Goal: Information Seeking & Learning: Check status

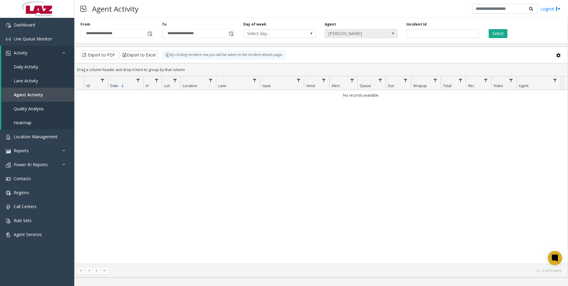
click at [385, 33] on span "[PERSON_NAME]" at bounding box center [361, 33] width 73 height 9
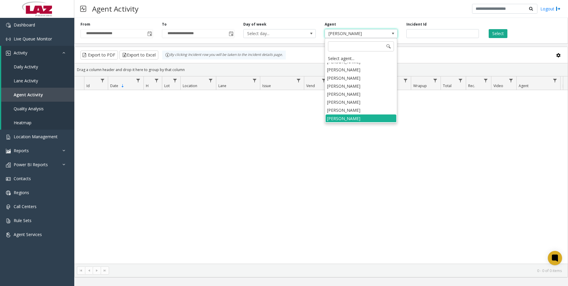
scroll to position [3080, 0]
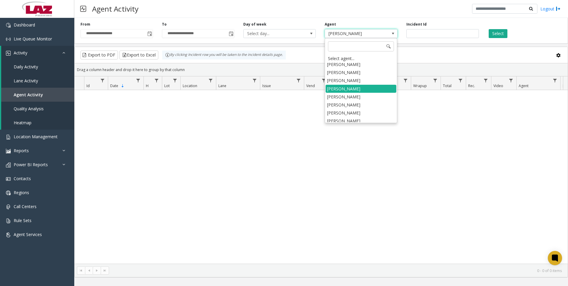
click at [359, 141] on li "[PERSON_NAME]" at bounding box center [361, 145] width 71 height 8
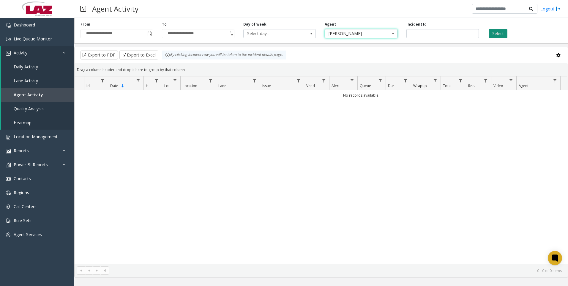
click at [496, 35] on button "Select" at bounding box center [498, 33] width 19 height 9
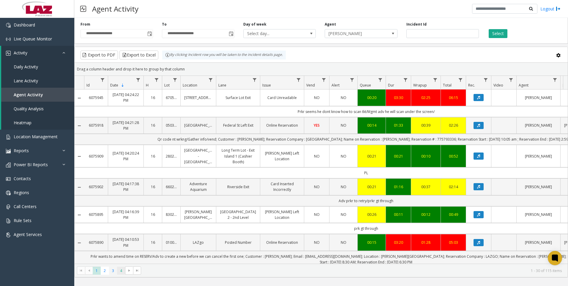
click at [119, 273] on ul "1 2 3 4" at bounding box center [109, 271] width 32 height 8
click at [118, 272] on span "4" at bounding box center [121, 271] width 8 height 8
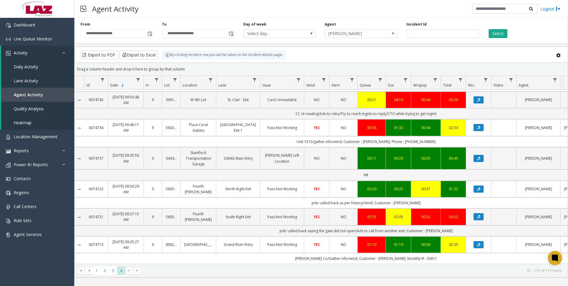
scroll to position [559, 0]
click at [106, 271] on span "2" at bounding box center [105, 271] width 8 height 8
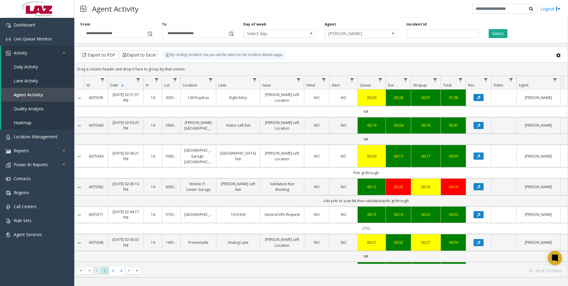
click at [99, 270] on span "1" at bounding box center [97, 271] width 8 height 8
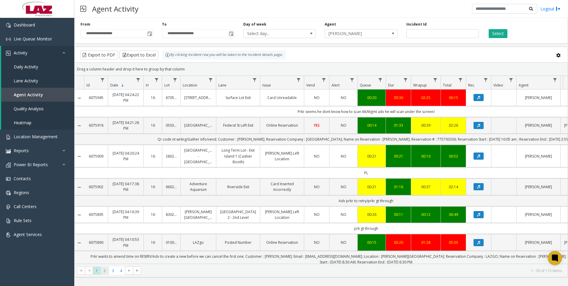
click at [105, 272] on span "2" at bounding box center [105, 271] width 8 height 8
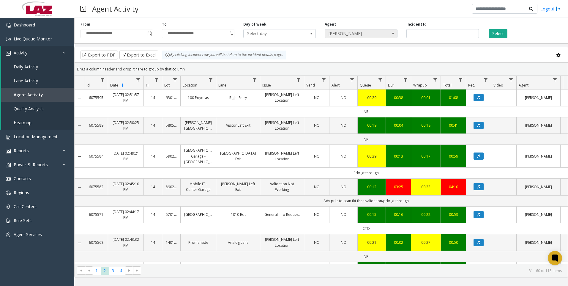
click at [365, 34] on span "[PERSON_NAME]" at bounding box center [354, 33] width 58 height 8
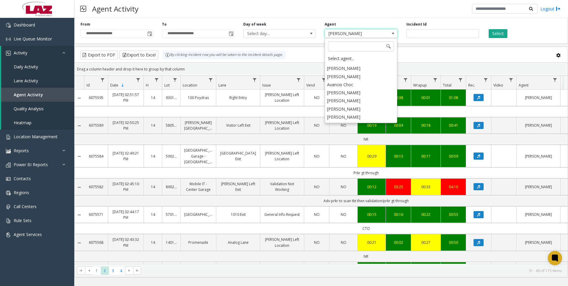
scroll to position [3295, 0]
click at [358, 128] on li "[PERSON_NAME]" at bounding box center [361, 132] width 71 height 8
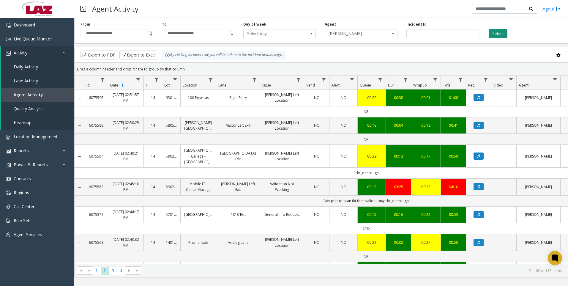
click at [500, 31] on button "Select" at bounding box center [498, 33] width 19 height 9
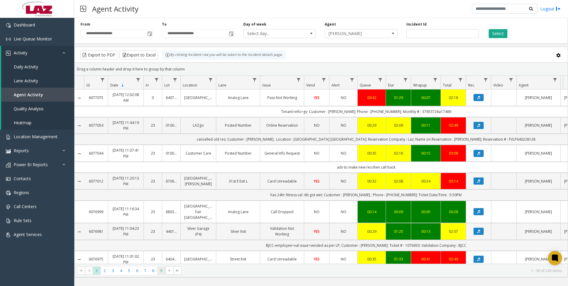
click at [161, 271] on span "9" at bounding box center [161, 271] width 8 height 8
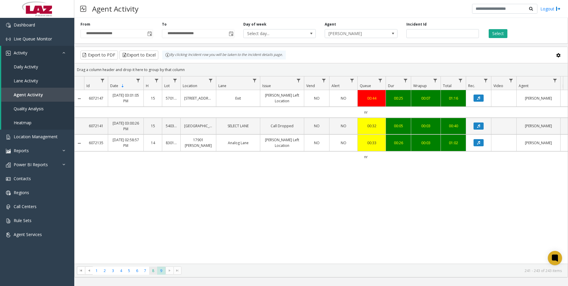
click at [155, 269] on span "8" at bounding box center [153, 271] width 8 height 8
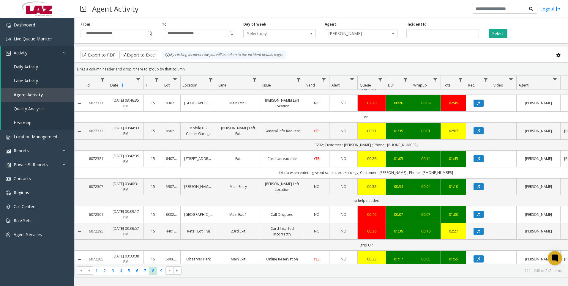
scroll to position [121, 0]
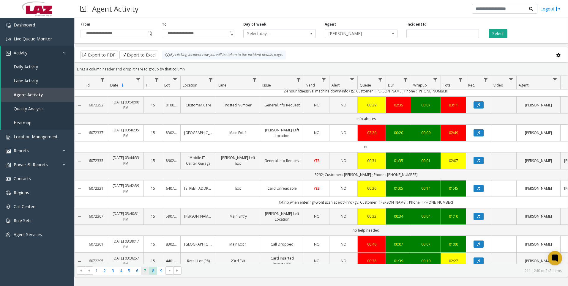
click at [146, 270] on span "7" at bounding box center [145, 271] width 8 height 8
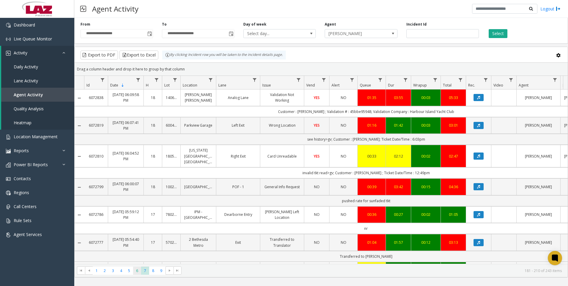
click at [137, 271] on span "6" at bounding box center [137, 271] width 8 height 8
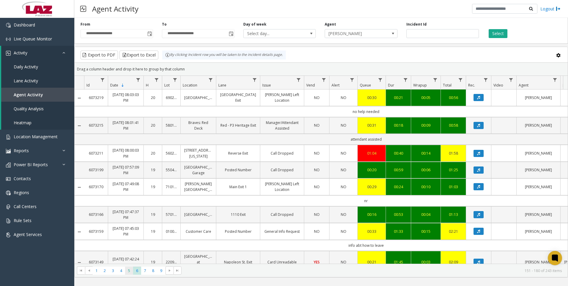
click at [130, 270] on span "5" at bounding box center [129, 271] width 8 height 8
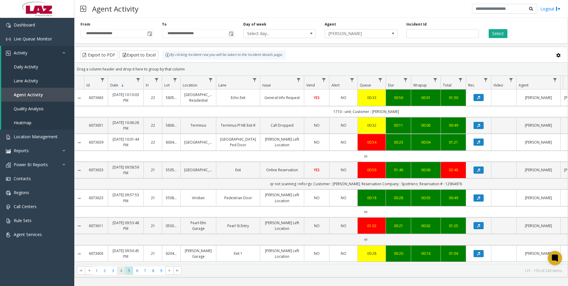
click at [123, 271] on span "4" at bounding box center [121, 271] width 8 height 8
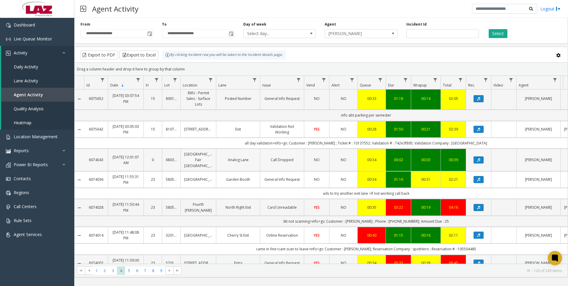
scroll to position [59, 0]
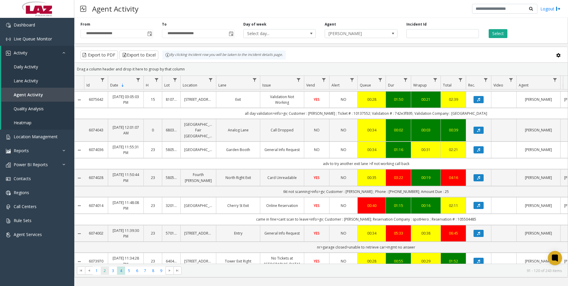
click at [105, 270] on span "2" at bounding box center [105, 271] width 8 height 8
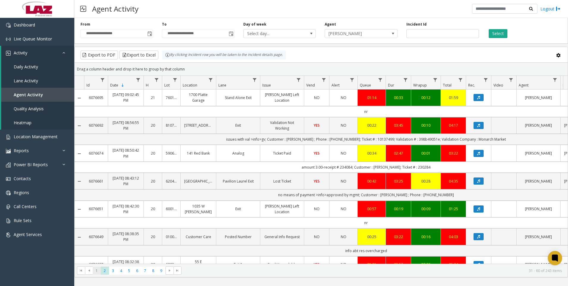
click at [98, 269] on span "1" at bounding box center [97, 271] width 8 height 8
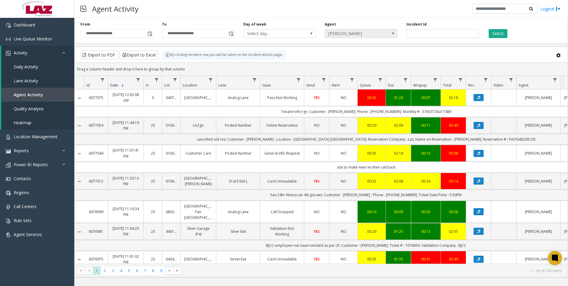
click at [379, 34] on span "[PERSON_NAME]" at bounding box center [354, 33] width 58 height 8
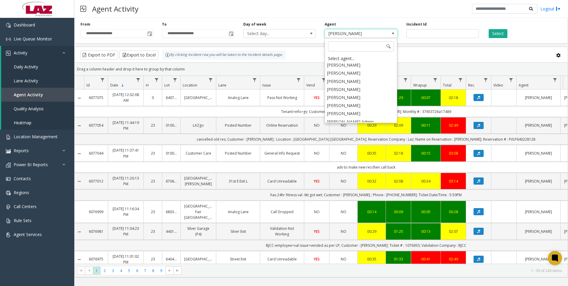
scroll to position [3058, 0]
click at [359, 115] on li "[PERSON_NAME]" at bounding box center [361, 119] width 71 height 8
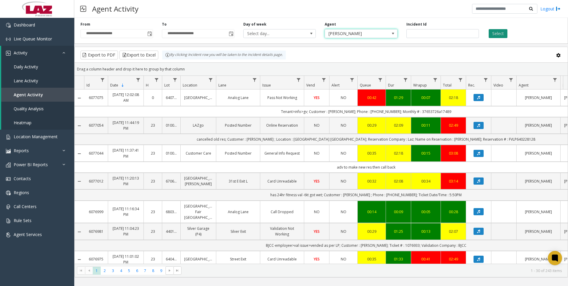
click at [493, 35] on button "Select" at bounding box center [498, 33] width 19 height 9
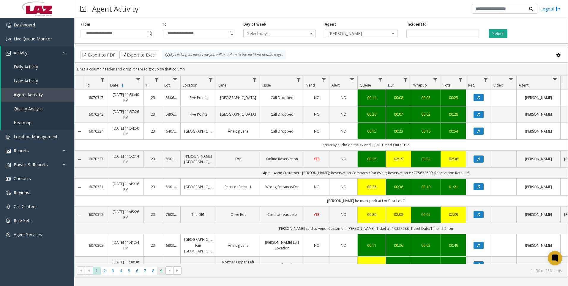
click at [161, 270] on span "9" at bounding box center [161, 271] width 8 height 8
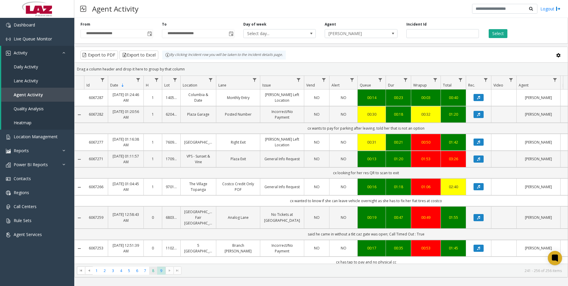
click at [152, 270] on span "8" at bounding box center [153, 271] width 8 height 8
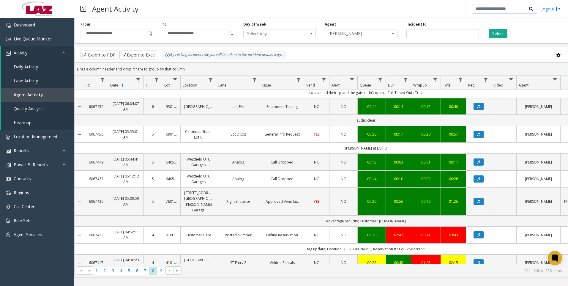
scroll to position [149, 0]
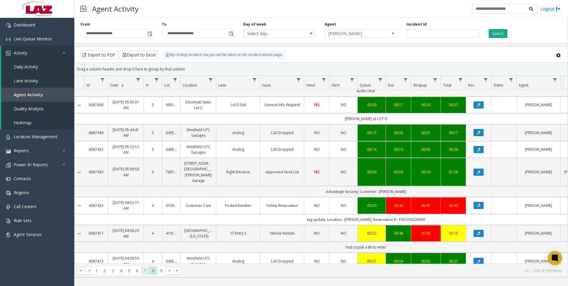
click at [143, 270] on span "7" at bounding box center [145, 271] width 8 height 8
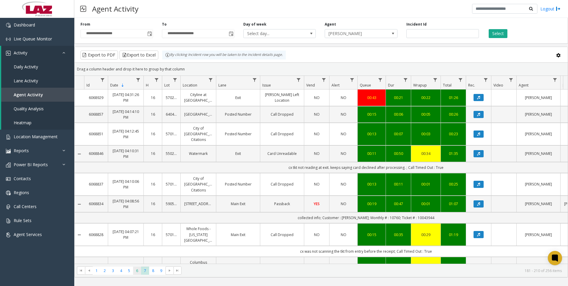
click at [139, 271] on span "6" at bounding box center [137, 271] width 8 height 8
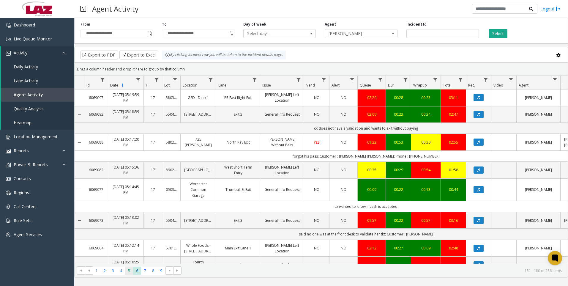
click at [131, 271] on span "5" at bounding box center [129, 271] width 8 height 8
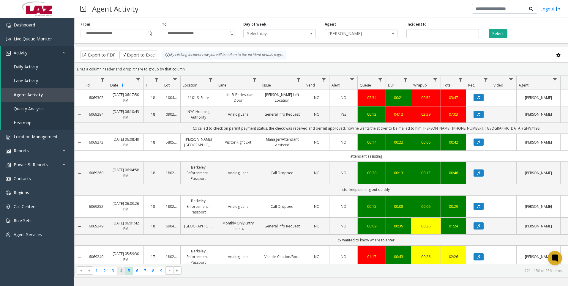
click at [124, 270] on span "4" at bounding box center [121, 271] width 8 height 8
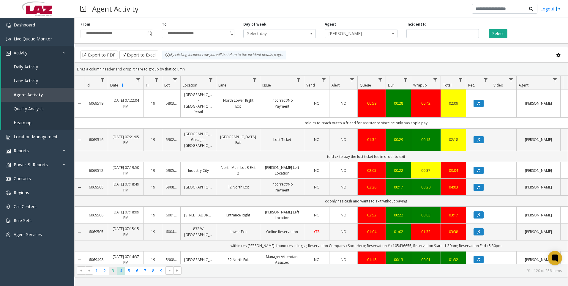
click at [115, 271] on span "3" at bounding box center [113, 271] width 8 height 8
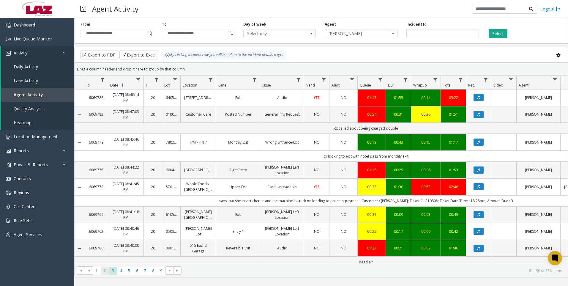
click at [106, 272] on span "2" at bounding box center [105, 271] width 8 height 8
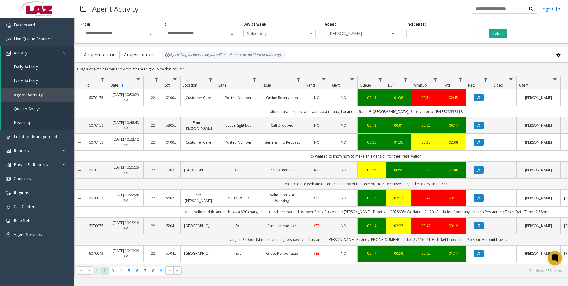
click at [96, 272] on span "1" at bounding box center [97, 271] width 8 height 8
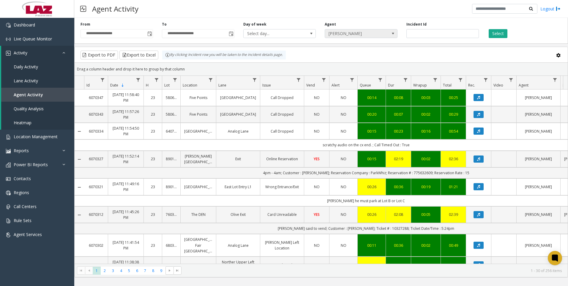
click at [381, 34] on span "[PERSON_NAME]" at bounding box center [354, 33] width 58 height 8
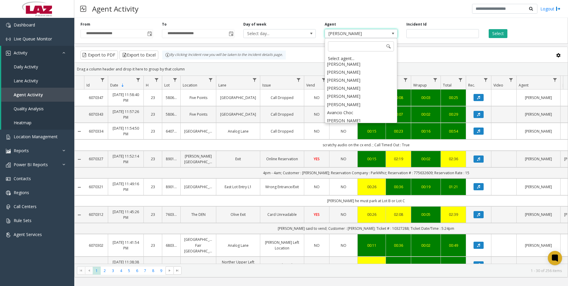
scroll to position [3295, 0]
click at [357, 112] on li "[PERSON_NAME]" at bounding box center [361, 116] width 71 height 8
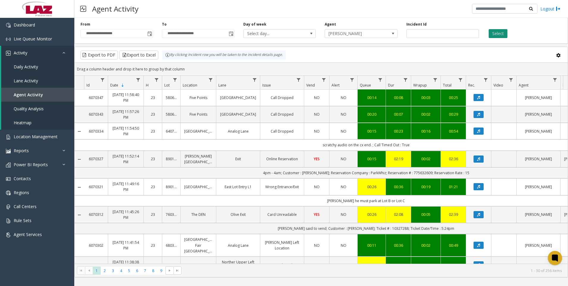
click at [496, 36] on button "Select" at bounding box center [498, 33] width 19 height 9
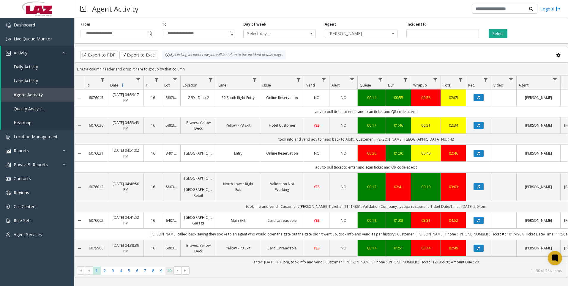
click at [172, 273] on span "10" at bounding box center [170, 271] width 8 height 8
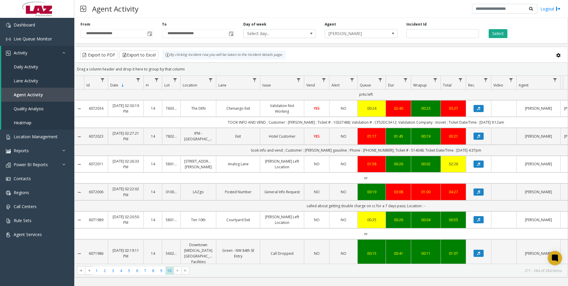
scroll to position [71, 0]
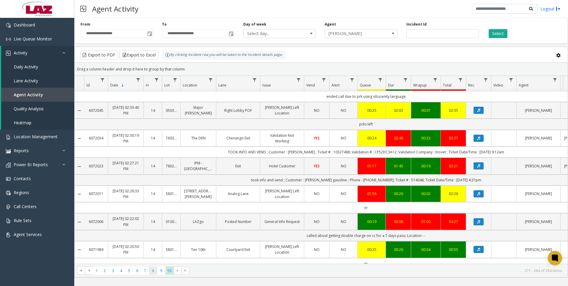
click at [150, 274] on span "8" at bounding box center [153, 271] width 8 height 8
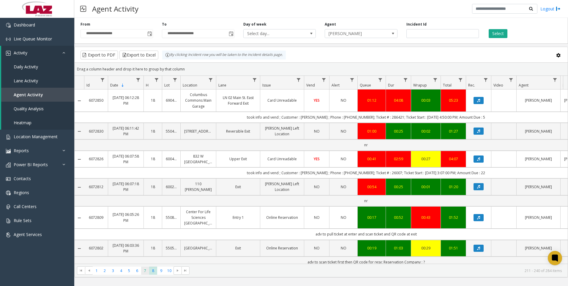
click at [145, 270] on span "7" at bounding box center [145, 271] width 8 height 8
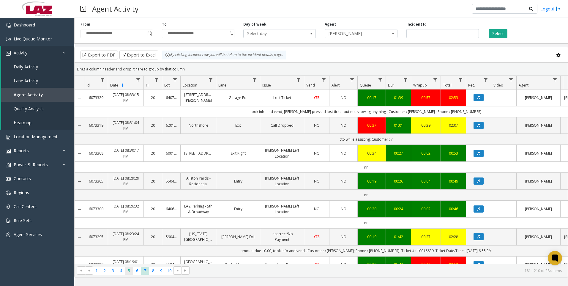
click at [132, 270] on span "5" at bounding box center [129, 271] width 8 height 8
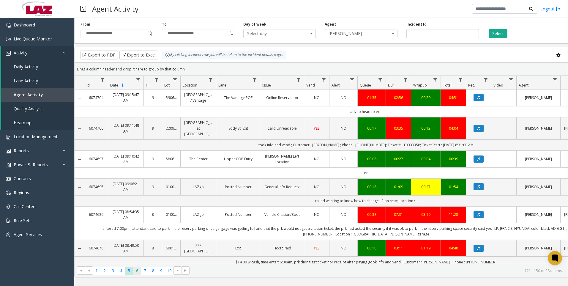
click at [140, 271] on span "6" at bounding box center [137, 271] width 8 height 8
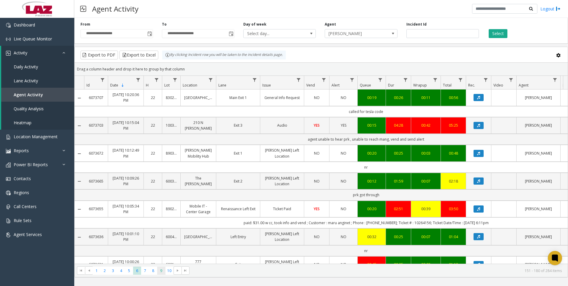
click at [160, 273] on span "9" at bounding box center [161, 271] width 8 height 8
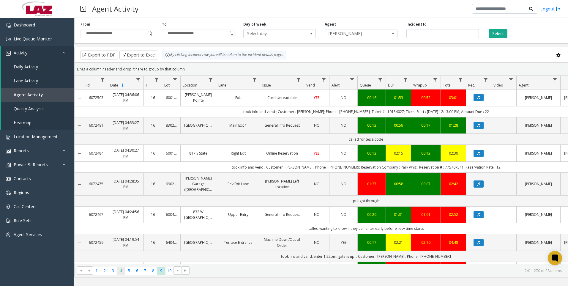
click at [124, 271] on span "4" at bounding box center [121, 271] width 8 height 8
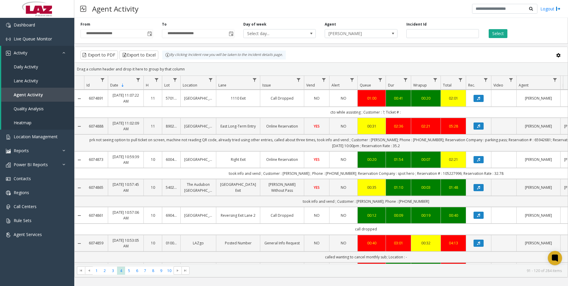
scroll to position [59, 0]
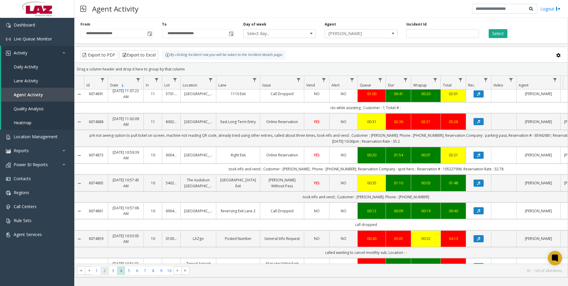
click at [107, 270] on span "2" at bounding box center [105, 271] width 8 height 8
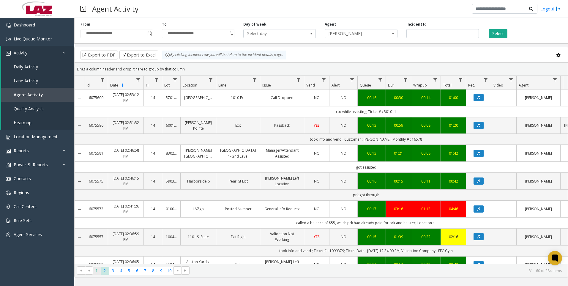
click at [97, 270] on span "1" at bounding box center [97, 271] width 8 height 8
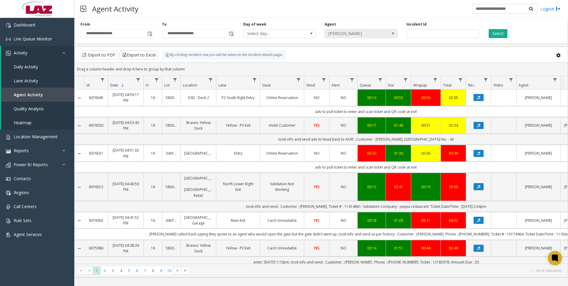
click at [383, 34] on span "[PERSON_NAME]" at bounding box center [354, 33] width 58 height 8
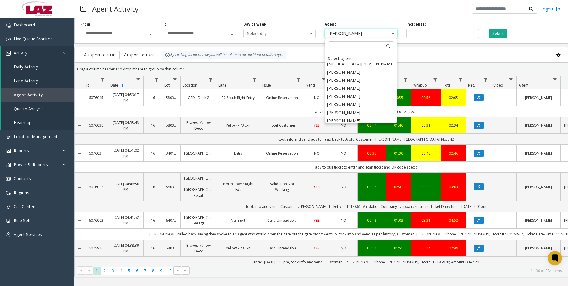
scroll to position [3206, 0]
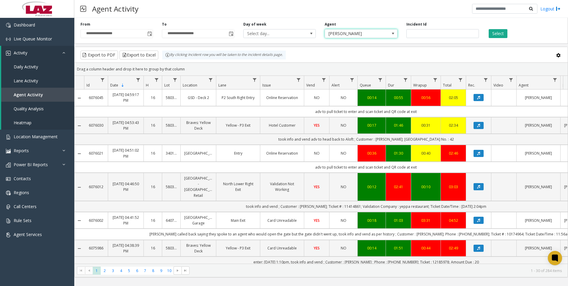
click at [362, 34] on span "[PERSON_NAME]" at bounding box center [354, 33] width 58 height 8
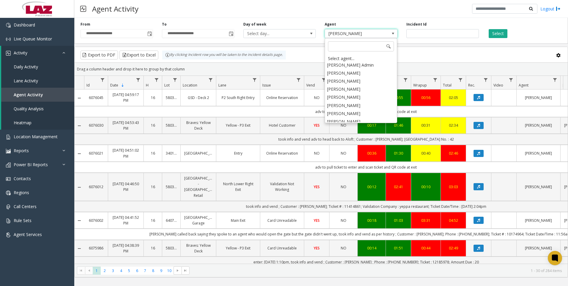
scroll to position [3114, 0]
click at [361, 115] on li "[PERSON_NAME]" at bounding box center [361, 119] width 71 height 8
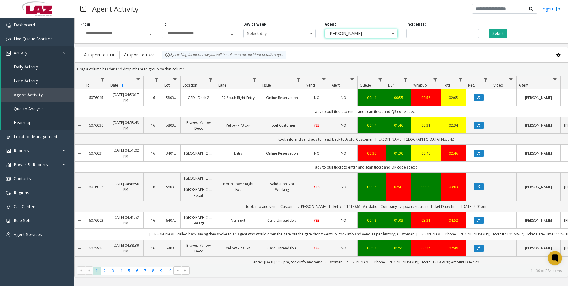
click at [495, 28] on div "Select" at bounding box center [524, 30] width 81 height 16
click at [494, 34] on button "Select" at bounding box center [498, 33] width 19 height 9
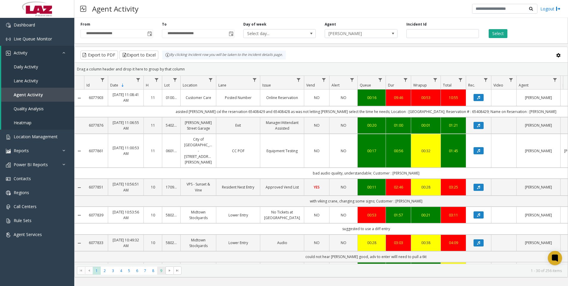
click at [163, 271] on span "9" at bounding box center [161, 271] width 8 height 8
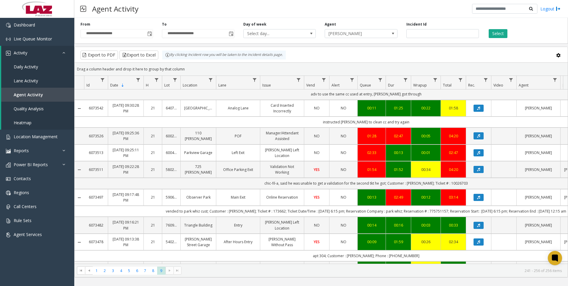
scroll to position [71, 0]
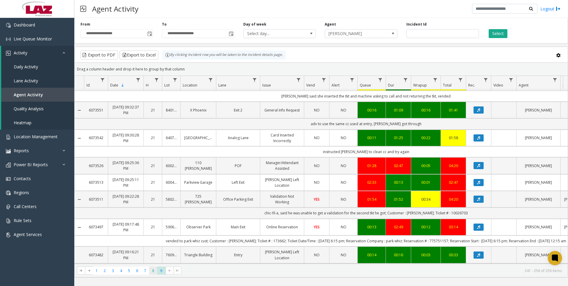
click at [155, 272] on span "8" at bounding box center [153, 271] width 8 height 8
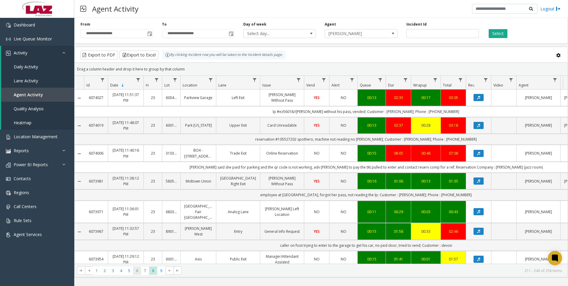
click at [141, 273] on span "6" at bounding box center [137, 271] width 8 height 8
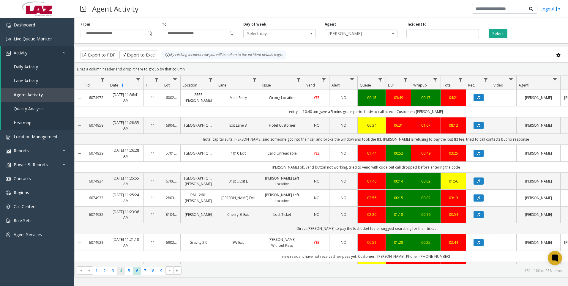
click at [120, 270] on span "4" at bounding box center [121, 271] width 8 height 8
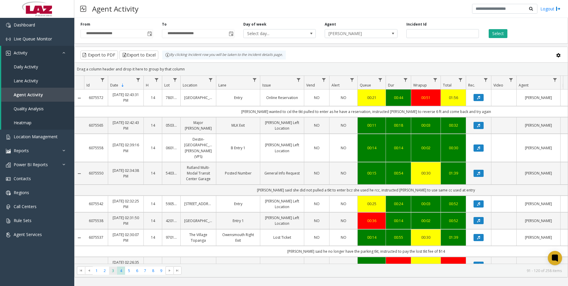
click at [115, 272] on span "3" at bounding box center [113, 271] width 8 height 8
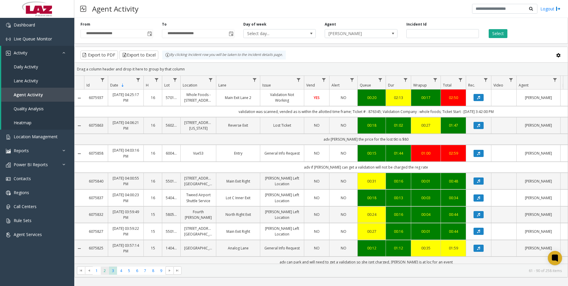
click at [106, 274] on span "2" at bounding box center [105, 271] width 8 height 8
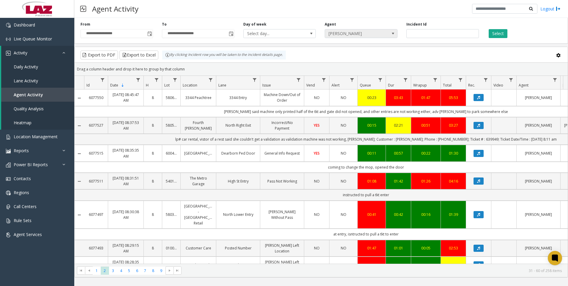
click at [368, 34] on span "[PERSON_NAME]" at bounding box center [354, 33] width 58 height 8
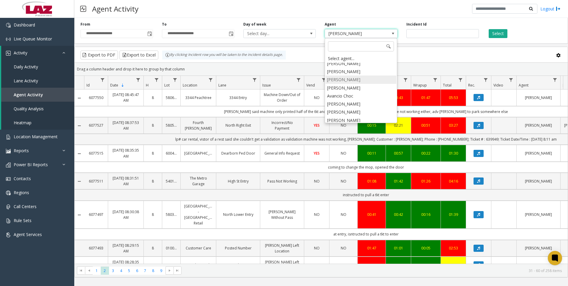
scroll to position [3293, 0]
click at [360, 106] on li "[PERSON_NAME]" at bounding box center [361, 110] width 71 height 8
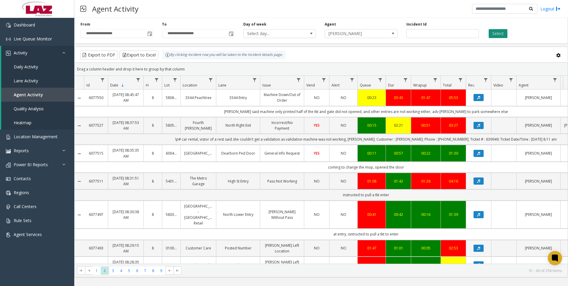
click at [501, 34] on button "Select" at bounding box center [498, 33] width 19 height 9
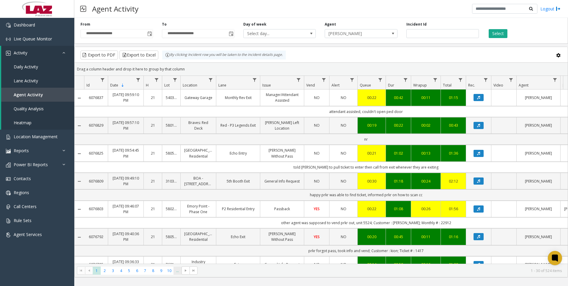
click at [177, 273] on span "..." at bounding box center [178, 271] width 8 height 8
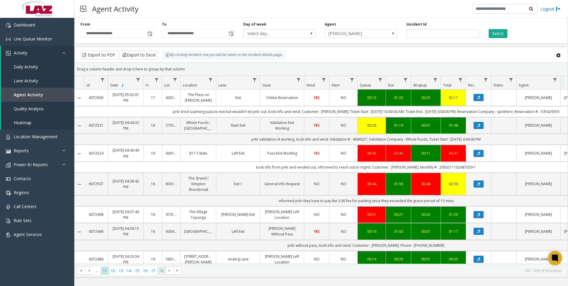
click at [161, 273] on span "18" at bounding box center [161, 271] width 8 height 8
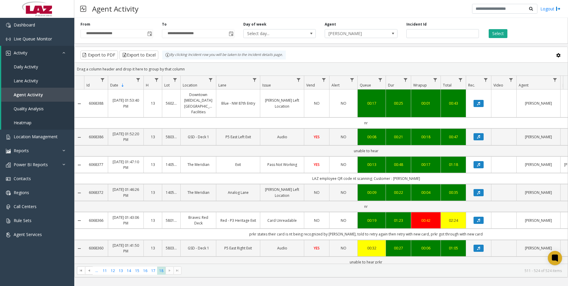
click at [155, 275] on kendo-pager "*** ** ** ** ** ** ** ** ** ... 11 12 13 14 15 16 17 18 511 - 524 of 524 items" at bounding box center [321, 270] width 493 height 13
click at [155, 273] on span "17" at bounding box center [153, 271] width 8 height 8
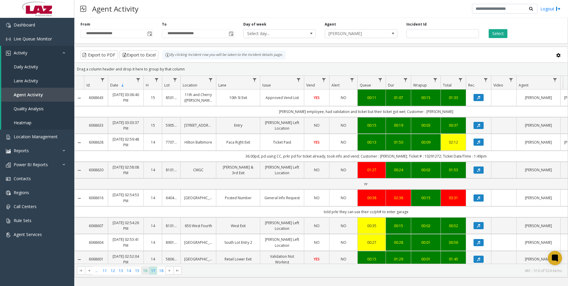
click at [141, 270] on span "16" at bounding box center [145, 271] width 8 height 8
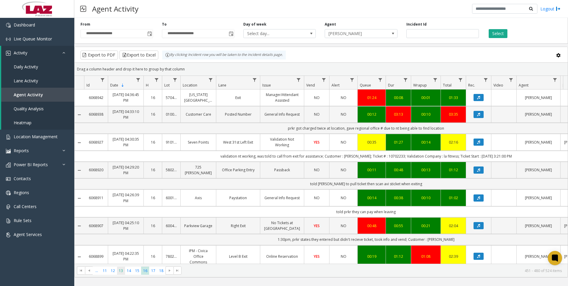
click at [117, 274] on span "13" at bounding box center [121, 271] width 8 height 8
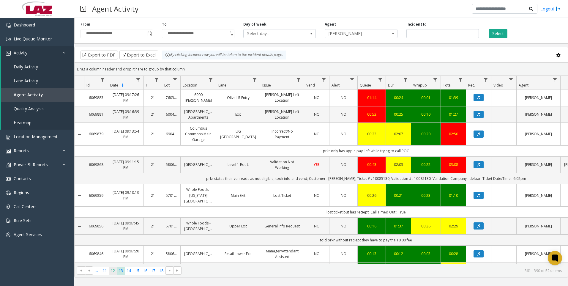
click at [111, 273] on span "12" at bounding box center [113, 271] width 8 height 8
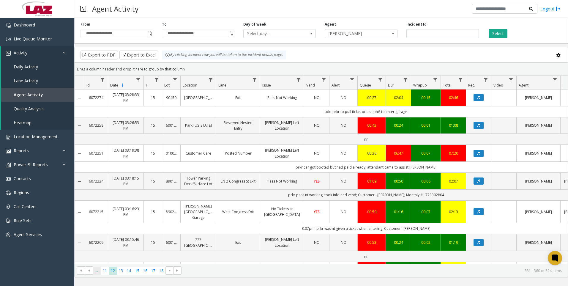
click at [97, 270] on span "..." at bounding box center [97, 271] width 8 height 8
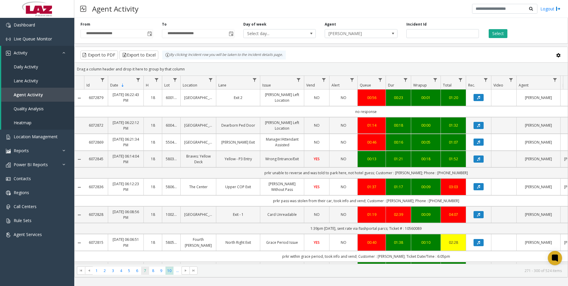
click at [147, 274] on span "7" at bounding box center [145, 271] width 8 height 8
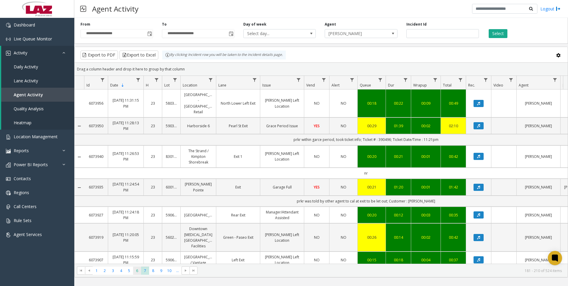
drag, startPoint x: 142, startPoint y: 272, endPoint x: 139, endPoint y: 270, distance: 3.9
click at [141, 271] on ul "1 2 3 4 5 6 7 8 9 10 ..." at bounding box center [137, 271] width 89 height 8
click at [139, 270] on span "6" at bounding box center [137, 271] width 8 height 8
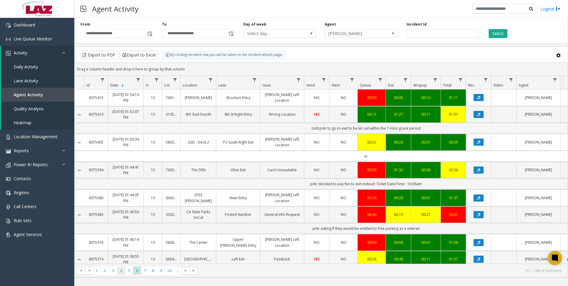
click at [117, 270] on span "4" at bounding box center [121, 271] width 8 height 8
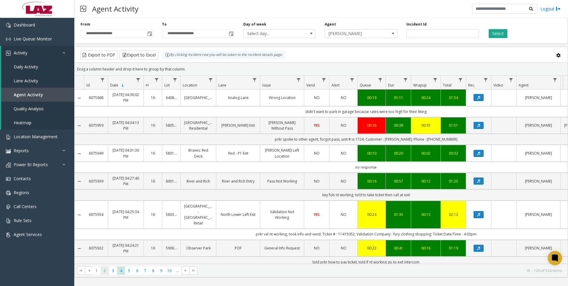
click at [106, 272] on span "2" at bounding box center [105, 271] width 8 height 8
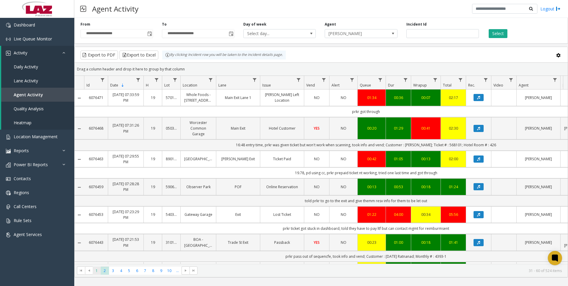
click at [98, 272] on span "1" at bounding box center [97, 271] width 8 height 8
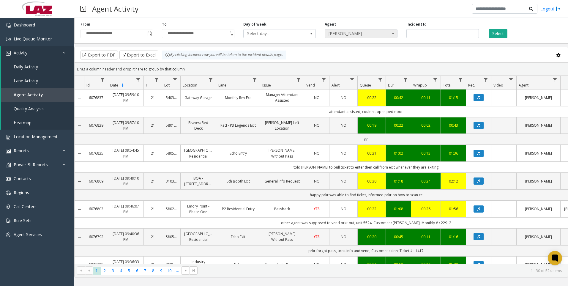
click at [357, 34] on span "[PERSON_NAME]" at bounding box center [354, 33] width 58 height 8
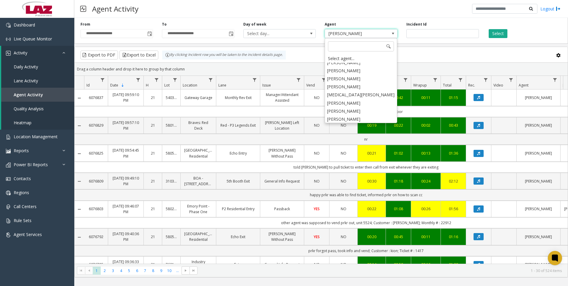
scroll to position [3176, 0]
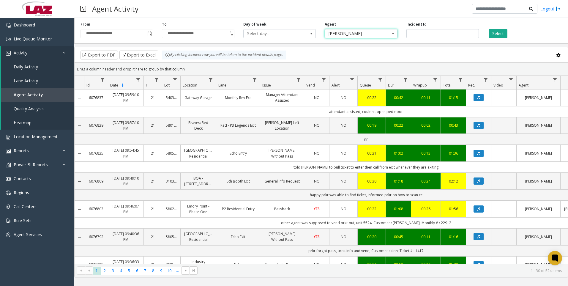
click at [380, 30] on span "[PERSON_NAME]" at bounding box center [354, 33] width 58 height 8
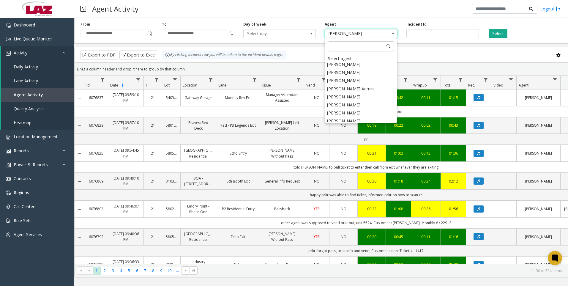
scroll to position [3106, 0]
click at [344, 139] on li "[PERSON_NAME]" at bounding box center [361, 143] width 71 height 8
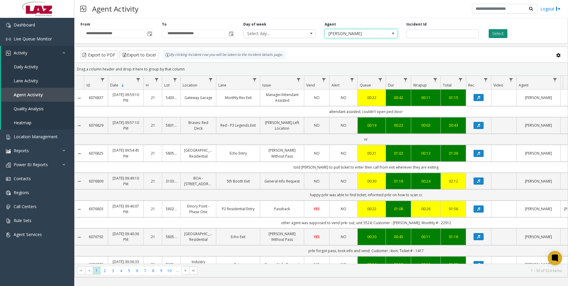
click at [498, 33] on button "Select" at bounding box center [498, 33] width 19 height 9
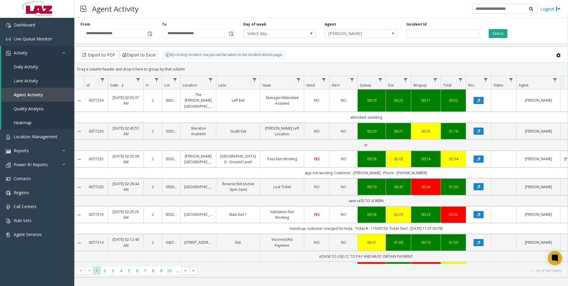
click at [176, 276] on kendo-pager "* * * * * * * * * ** *** 1 2 3 4 5 6 7 8 9 10 ... 1 - 30 of 367 items" at bounding box center [321, 270] width 493 height 13
click at [177, 273] on span "..." at bounding box center [178, 271] width 8 height 8
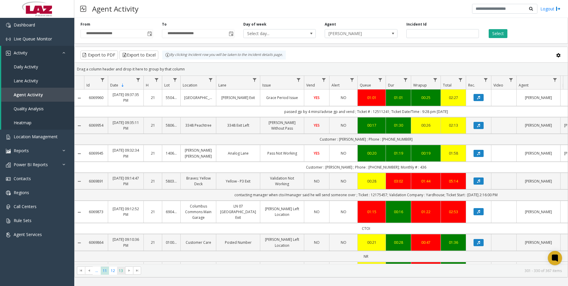
click at [117, 272] on span "13" at bounding box center [121, 271] width 8 height 8
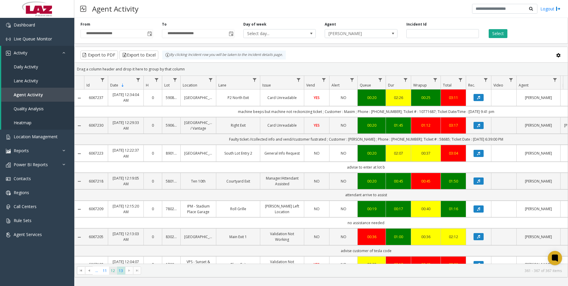
click at [110, 271] on span "12" at bounding box center [113, 271] width 8 height 8
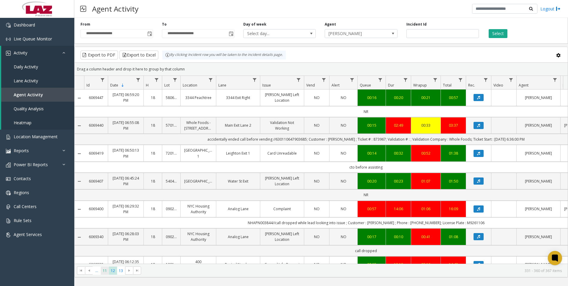
click at [106, 271] on span "11" at bounding box center [105, 271] width 8 height 8
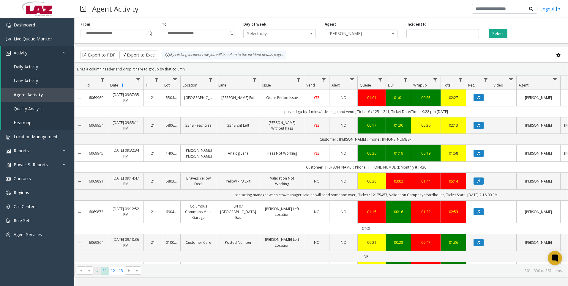
click at [97, 272] on span "..." at bounding box center [97, 271] width 8 height 8
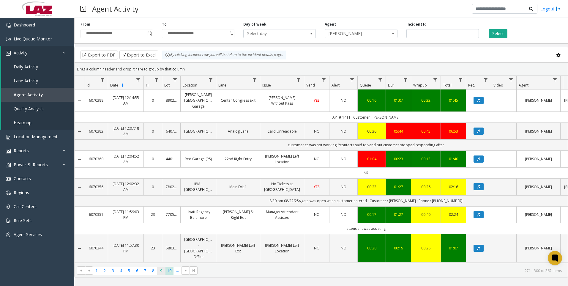
click at [158, 270] on span "9" at bounding box center [161, 271] width 8 height 8
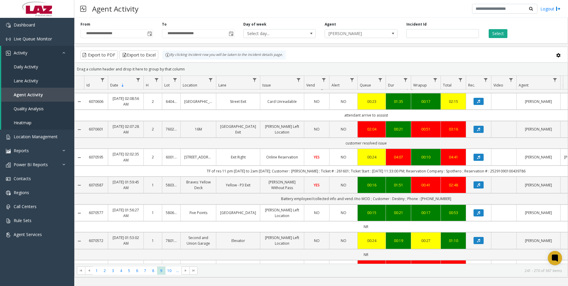
scroll to position [178, 0]
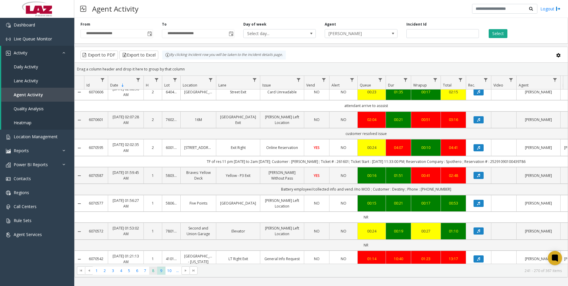
click at [154, 271] on span "8" at bounding box center [153, 271] width 8 height 8
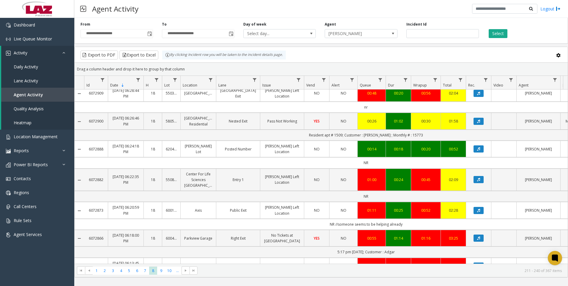
scroll to position [297, 0]
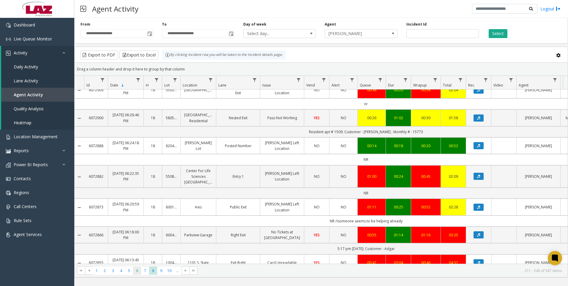
click at [139, 267] on span "6" at bounding box center [137, 271] width 8 height 8
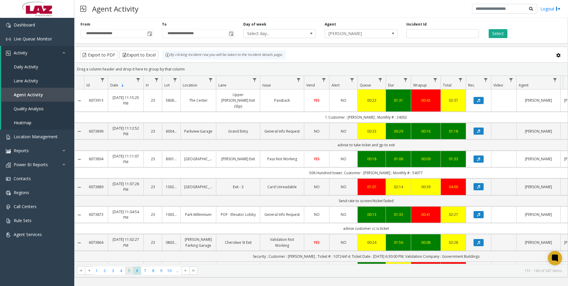
click at [133, 269] on span "5" at bounding box center [129, 271] width 8 height 8
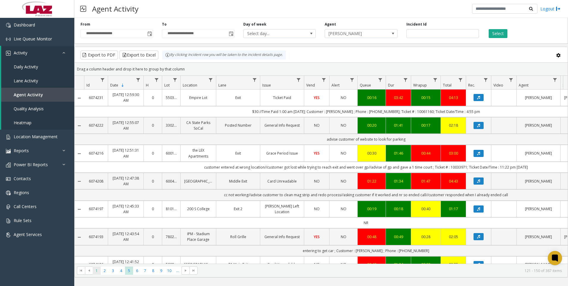
click at [99, 269] on span "1" at bounding box center [97, 271] width 8 height 8
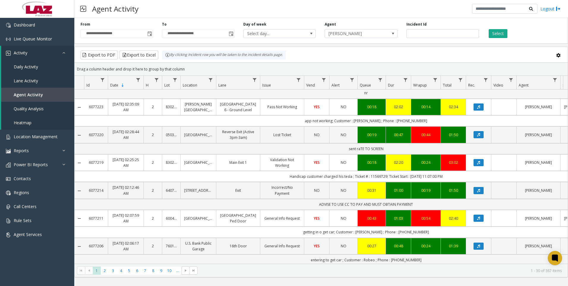
scroll to position [59, 0]
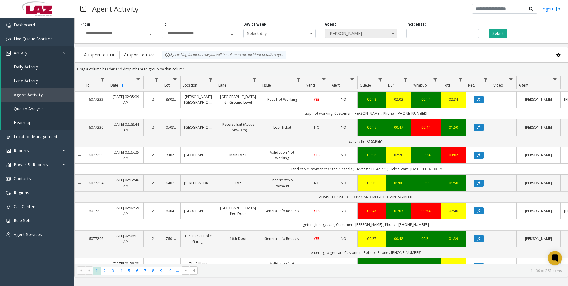
click at [360, 34] on span "[PERSON_NAME]" at bounding box center [354, 33] width 58 height 8
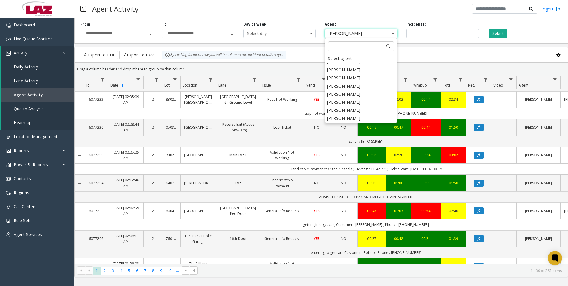
scroll to position [3042, 0]
click at [361, 106] on li "[PERSON_NAME]" at bounding box center [361, 110] width 71 height 8
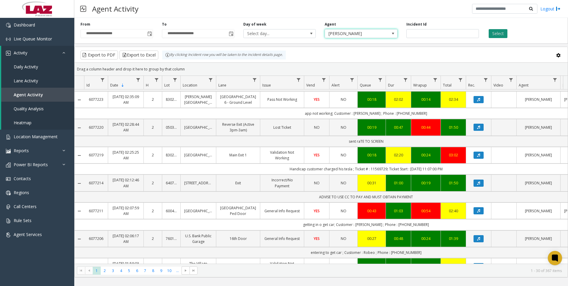
click at [492, 37] on button "Select" at bounding box center [498, 33] width 19 height 9
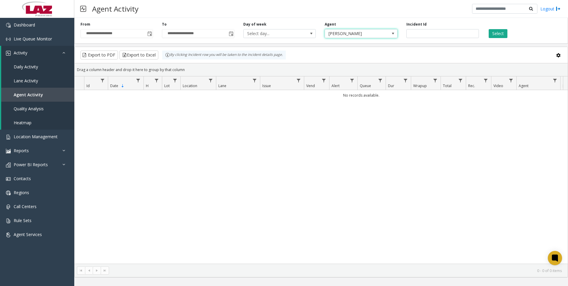
click at [339, 35] on span "[PERSON_NAME]" at bounding box center [354, 33] width 58 height 8
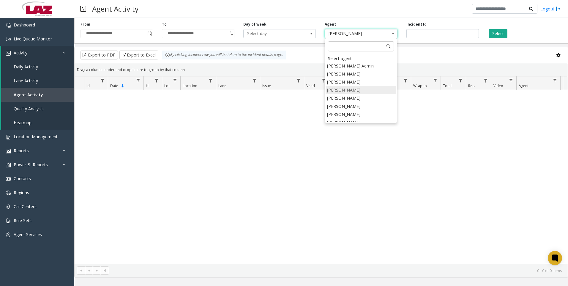
scroll to position [3153, 0]
click at [348, 108] on li "[PERSON_NAME]" at bounding box center [361, 112] width 71 height 8
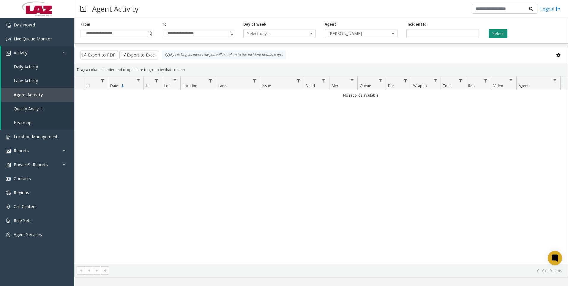
click at [493, 33] on button "Select" at bounding box center [498, 33] width 19 height 9
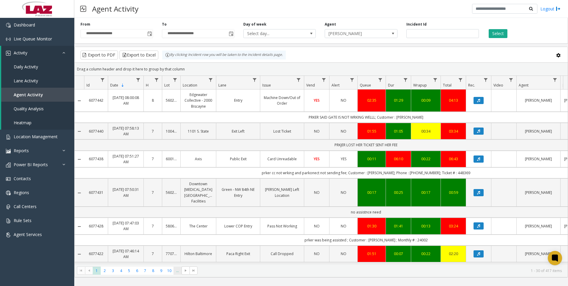
click at [177, 270] on span "..." at bounding box center [178, 271] width 8 height 8
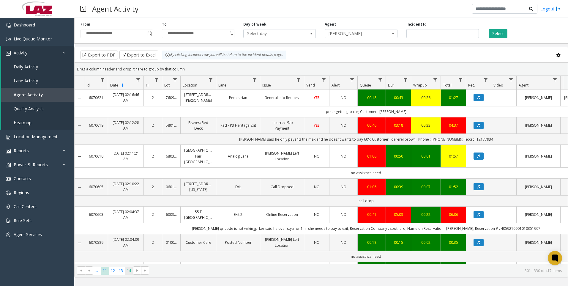
click at [130, 273] on span "14" at bounding box center [129, 271] width 8 height 8
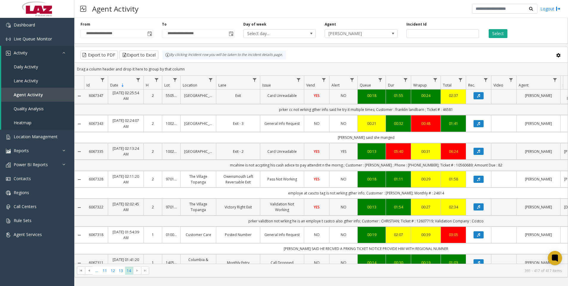
scroll to position [45, 0]
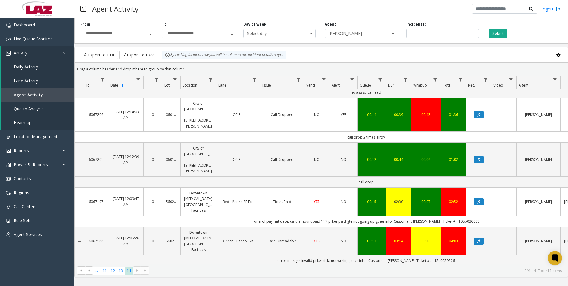
scroll to position [580, 0]
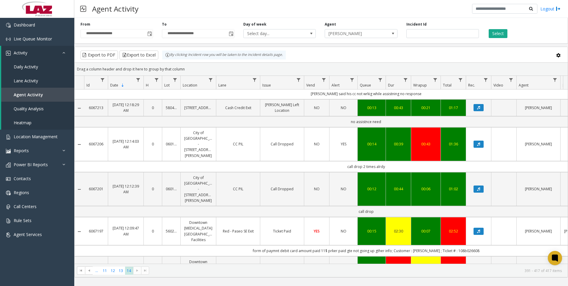
click at [151, 286] on html "**********" at bounding box center [284, 143] width 568 height 286
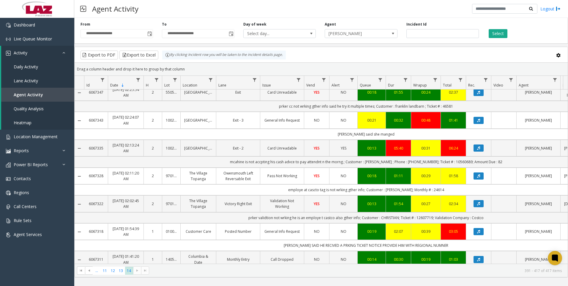
scroll to position [0, 0]
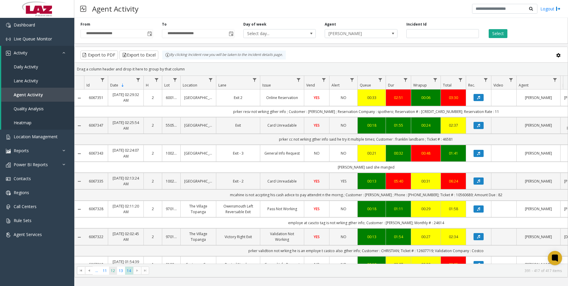
click at [111, 268] on span "12" at bounding box center [113, 271] width 8 height 8
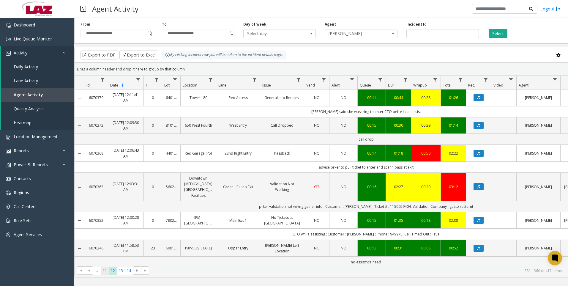
click at [108, 270] on span "11" at bounding box center [105, 271] width 8 height 8
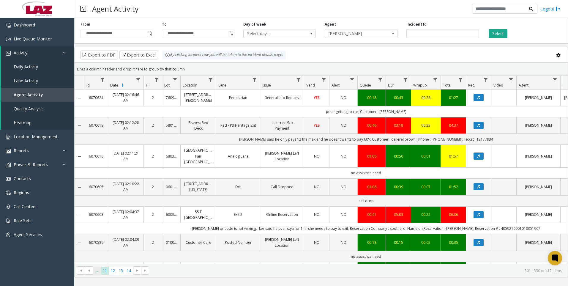
click at [99, 270] on span "..." at bounding box center [97, 271] width 8 height 8
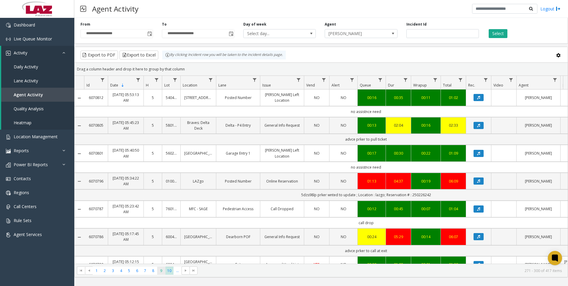
click at [161, 273] on span "9" at bounding box center [161, 271] width 8 height 8
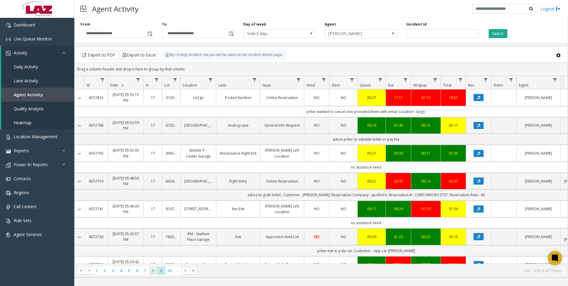
click at [154, 270] on span "8" at bounding box center [153, 271] width 8 height 8
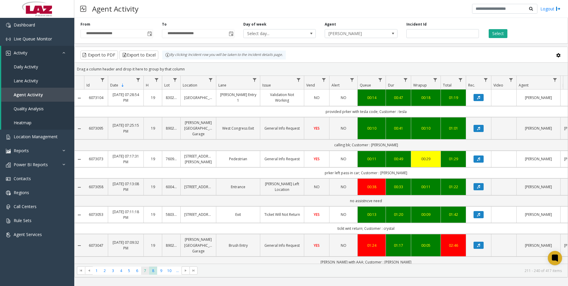
click at [145, 270] on span "7" at bounding box center [145, 271] width 8 height 8
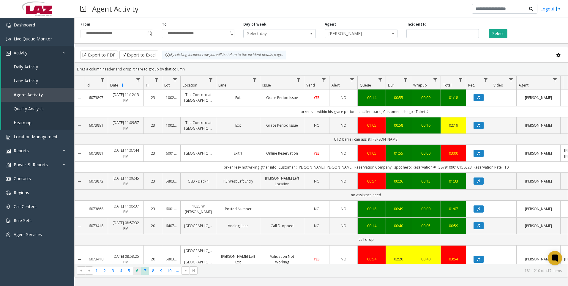
click at [139, 270] on span "6" at bounding box center [137, 271] width 8 height 8
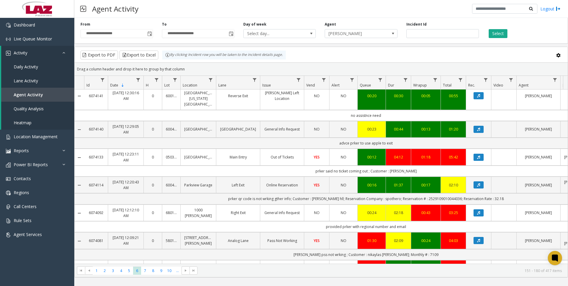
scroll to position [327, 0]
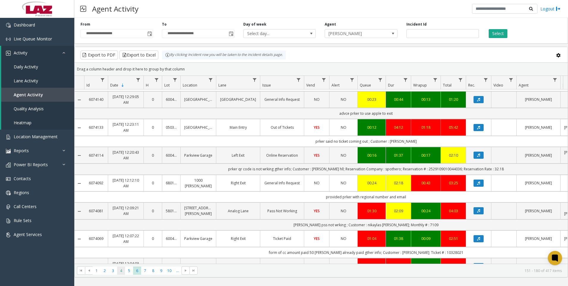
click at [119, 270] on span "4" at bounding box center [121, 271] width 8 height 8
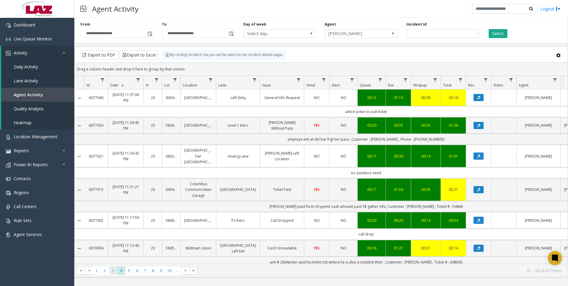
click at [114, 270] on span "3" at bounding box center [113, 271] width 8 height 8
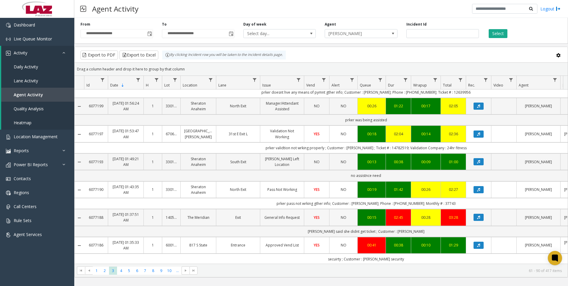
scroll to position [30, 0]
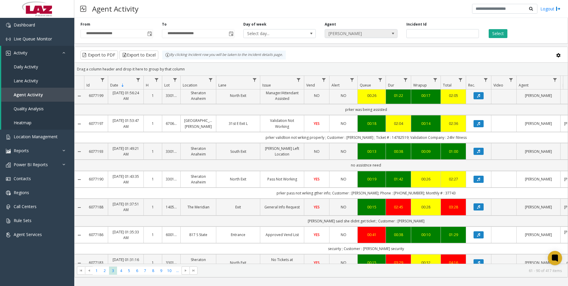
click at [365, 34] on span "[PERSON_NAME]" at bounding box center [354, 33] width 58 height 8
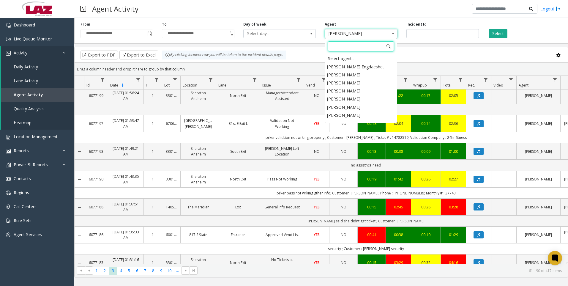
scroll to position [3118, 0]
click at [361, 136] on li "[PERSON_NAME]" at bounding box center [361, 140] width 71 height 8
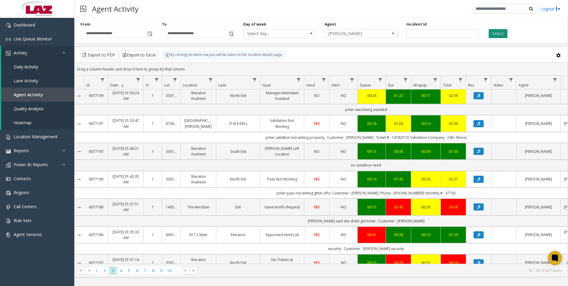
click at [494, 33] on button "Select" at bounding box center [498, 33] width 19 height 9
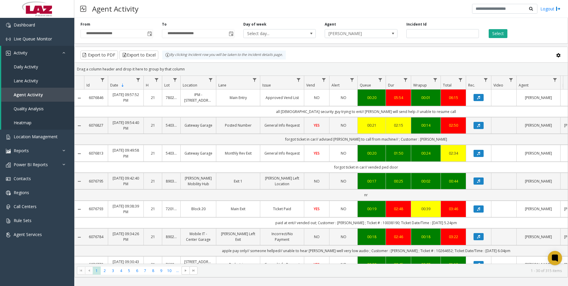
click at [176, 266] on kendo-pager "* * * * * * * * * ** *** 1 2 3 4 5 6 7 8 9 10 ... 1 - 30 of 315 items" at bounding box center [321, 270] width 493 height 13
click at [176, 267] on span "..." at bounding box center [178, 271] width 8 height 8
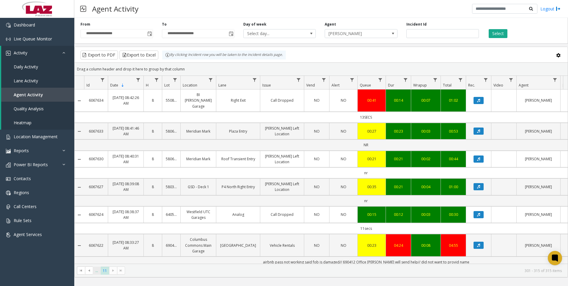
click at [93, 271] on span "..." at bounding box center [97, 271] width 8 height 8
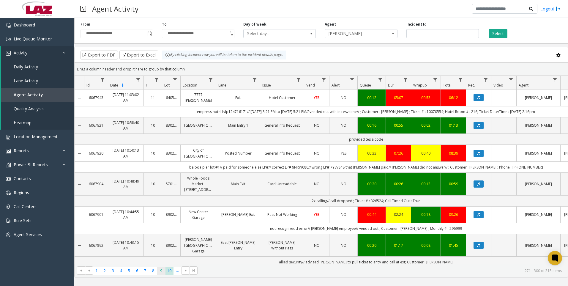
click at [160, 272] on span "9" at bounding box center [161, 271] width 8 height 8
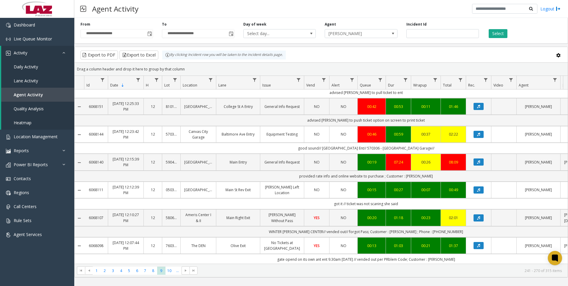
scroll to position [327, 0]
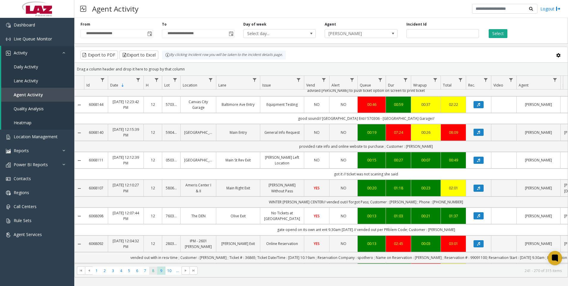
click at [150, 272] on span "8" at bounding box center [153, 271] width 8 height 8
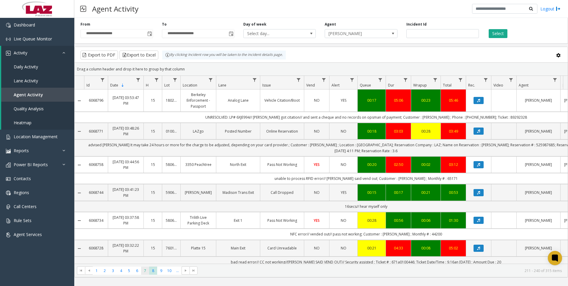
click at [145, 270] on span "7" at bounding box center [145, 271] width 8 height 8
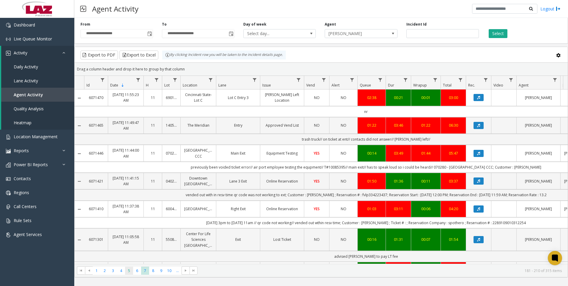
click at [129, 267] on span "5" at bounding box center [129, 271] width 8 height 8
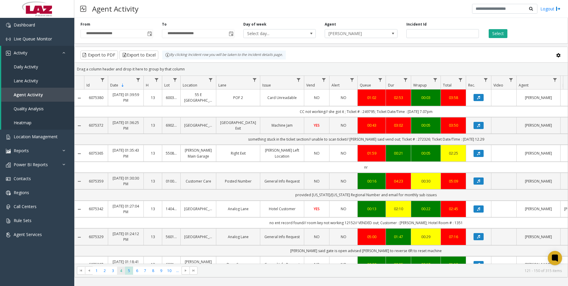
click at [123, 273] on span "4" at bounding box center [121, 271] width 8 height 8
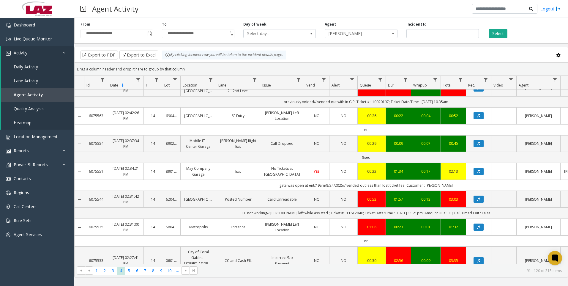
scroll to position [386, 0]
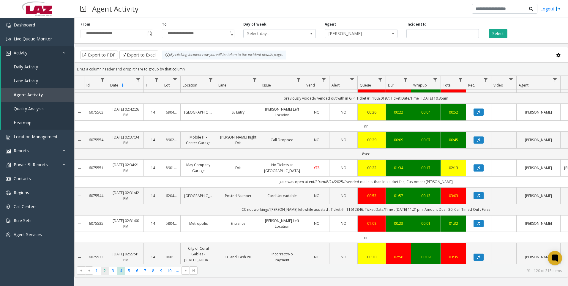
click at [105, 268] on span "2" at bounding box center [105, 271] width 8 height 8
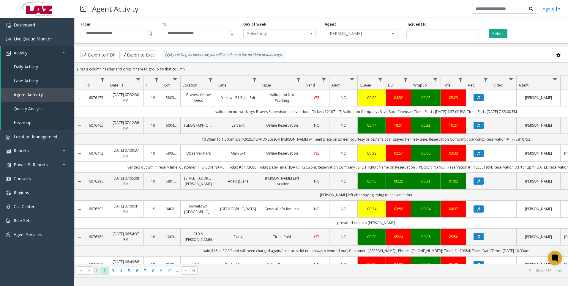
click at [94, 272] on span "1" at bounding box center [97, 271] width 8 height 8
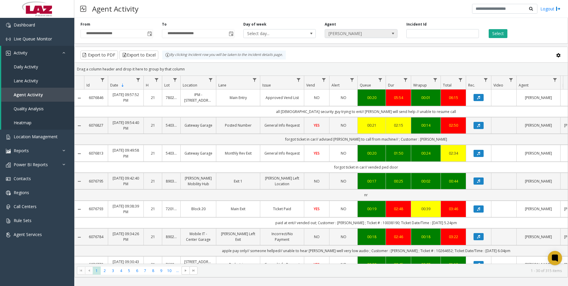
click at [366, 36] on span "[PERSON_NAME]" at bounding box center [354, 33] width 58 height 8
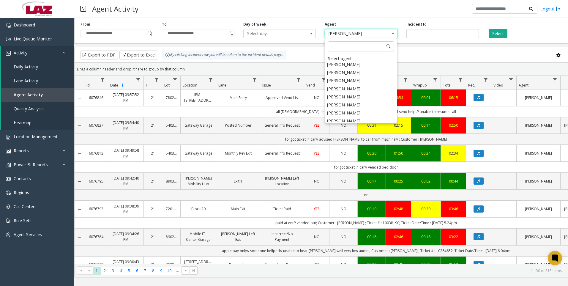
scroll to position [3295, 0]
click at [350, 136] on li "[PERSON_NAME]" at bounding box center [361, 140] width 71 height 8
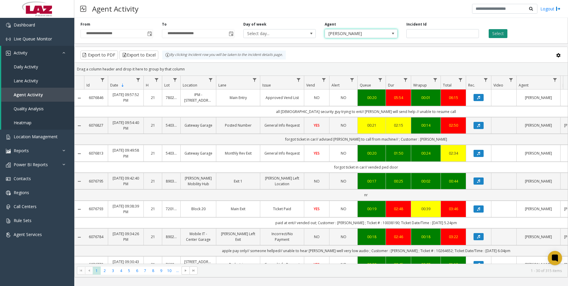
click at [498, 35] on button "Select" at bounding box center [498, 33] width 19 height 9
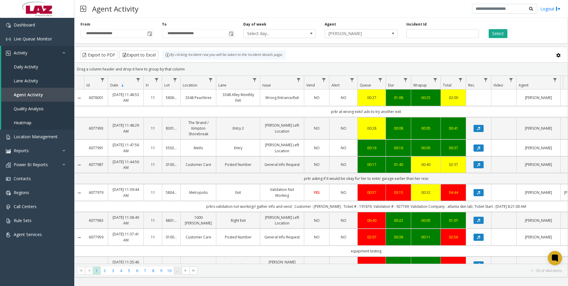
click at [174, 272] on span "..." at bounding box center [178, 271] width 8 height 8
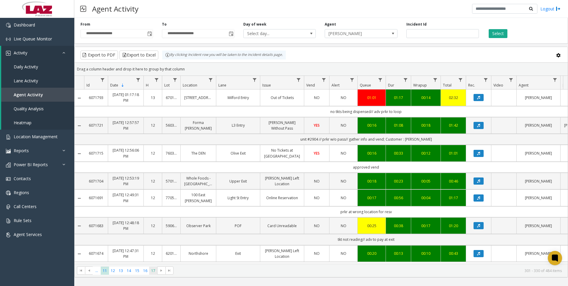
click at [153, 268] on span "17" at bounding box center [153, 271] width 8 height 8
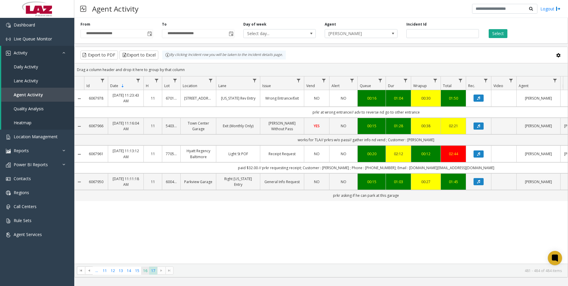
click at [144, 271] on span "16" at bounding box center [145, 271] width 8 height 8
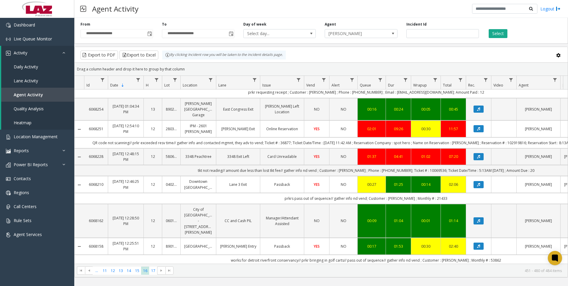
scroll to position [59, 0]
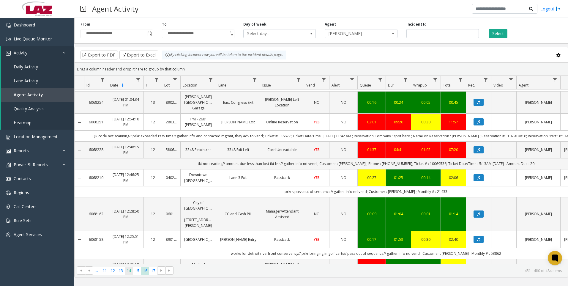
click at [130, 273] on span "14" at bounding box center [129, 271] width 8 height 8
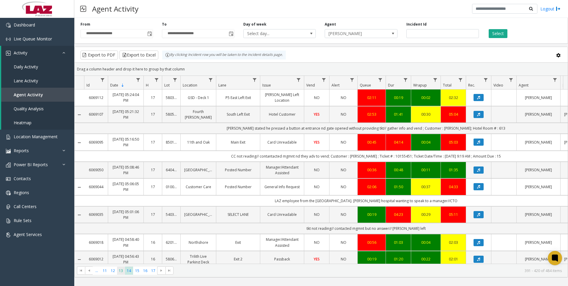
click at [122, 273] on span "13" at bounding box center [121, 271] width 8 height 8
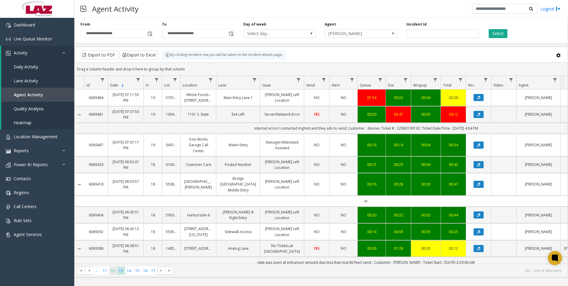
click at [114, 272] on span "12" at bounding box center [113, 271] width 8 height 8
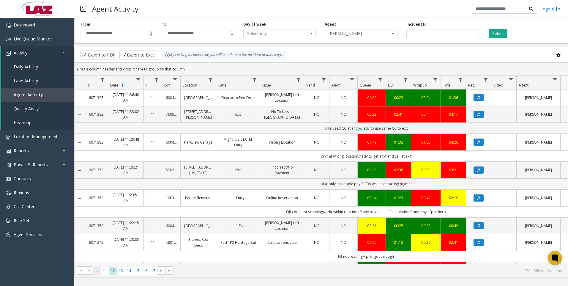
click at [95, 273] on span "..." at bounding box center [97, 271] width 8 height 8
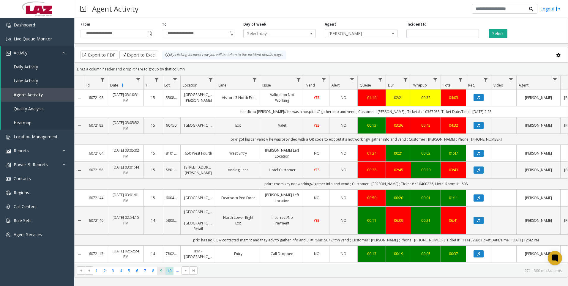
click at [160, 271] on span "9" at bounding box center [161, 271] width 8 height 8
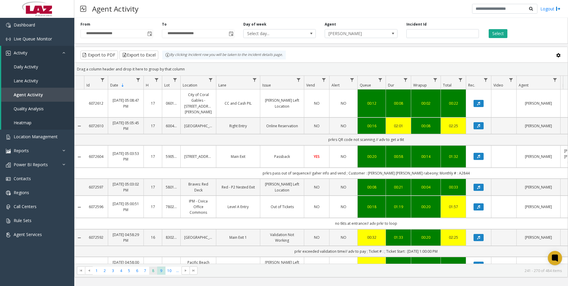
click at [153, 270] on span "8" at bounding box center [153, 271] width 8 height 8
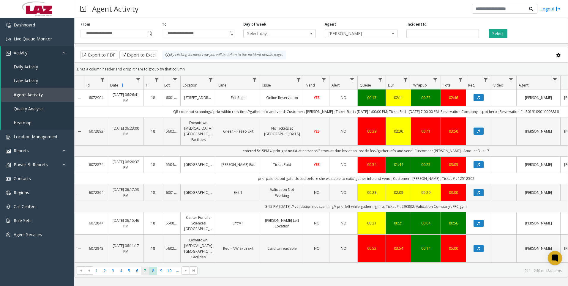
click at [147, 270] on span "7" at bounding box center [145, 271] width 8 height 8
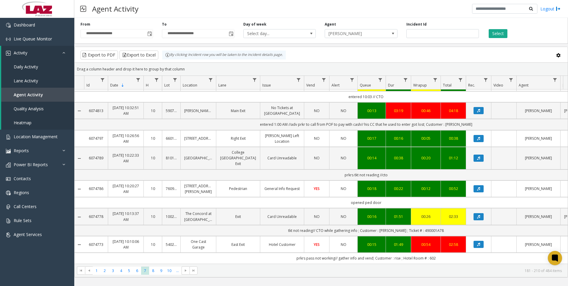
scroll to position [30, 0]
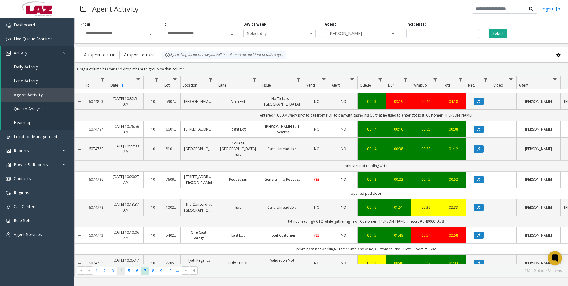
click at [117, 273] on span "4" at bounding box center [121, 271] width 8 height 8
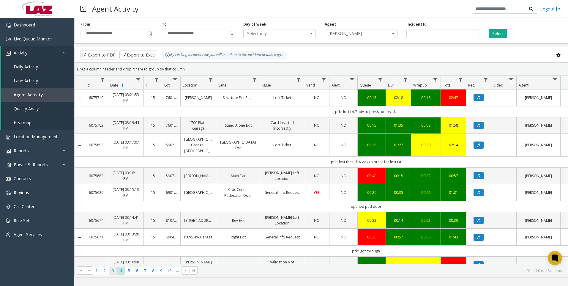
click at [113, 272] on span "3" at bounding box center [113, 271] width 8 height 8
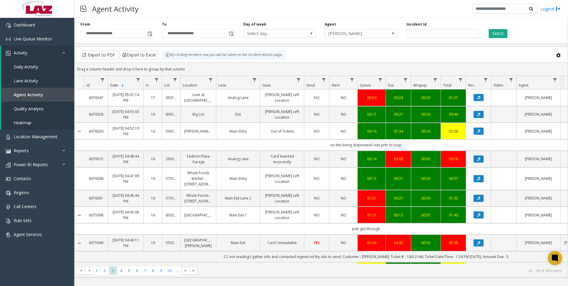
click at [96, 275] on kendo-pager "* * * * * * * * * ** *** 1 2 3 4 5 6 7 8 9 10 ... 61 - 90 of 484 items" at bounding box center [321, 270] width 493 height 13
click at [96, 270] on span "1" at bounding box center [97, 271] width 8 height 8
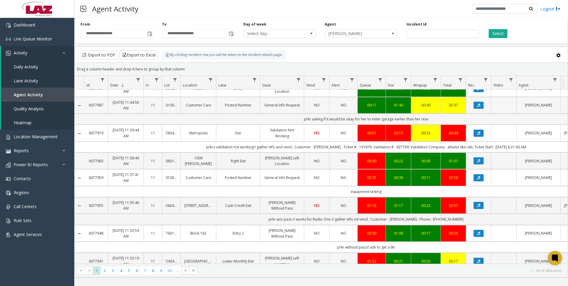
scroll to position [30, 0]
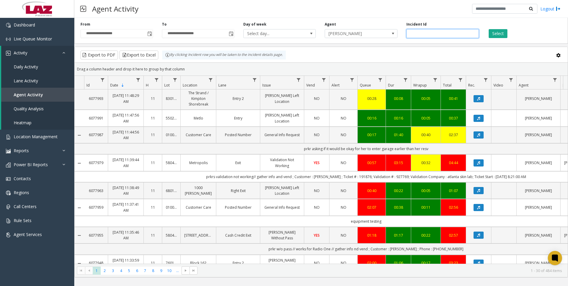
click at [432, 35] on input "number" at bounding box center [443, 33] width 73 height 9
paste input "*******"
type input "*******"
click at [501, 35] on button "Select" at bounding box center [498, 33] width 19 height 9
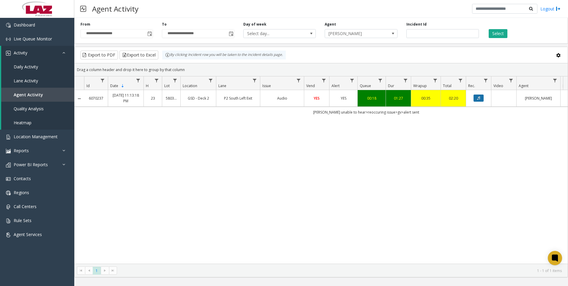
click at [479, 100] on button "Data table" at bounding box center [479, 98] width 10 height 7
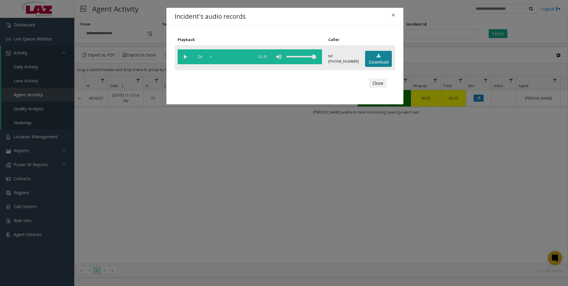
click at [380, 60] on link "Download" at bounding box center [378, 59] width 27 height 16
click at [117, 220] on div "Incident's audio records × Playback Caller 1x 01:35 tel:5803329008 Download Clo…" at bounding box center [284, 143] width 568 height 286
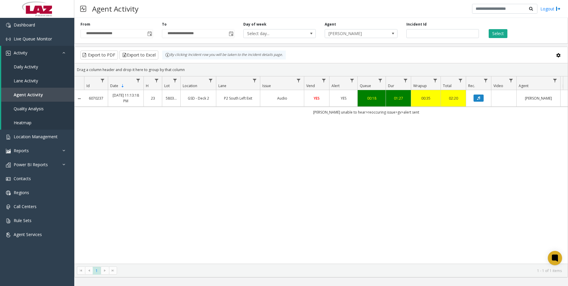
drag, startPoint x: 132, startPoint y: 165, endPoint x: 147, endPoint y: 164, distance: 15.5
click at [132, 165] on div "6070237 Aug 22, 2025 11:13:18 PM 23 580332 GSD - Deck 2 P2 South Left Exit Audi…" at bounding box center [321, 177] width 493 height 174
drag, startPoint x: 431, startPoint y: 33, endPoint x: 407, endPoint y: 37, distance: 24.3
click at [407, 37] on input "*******" at bounding box center [443, 33] width 73 height 9
click at [490, 35] on button "Select" at bounding box center [498, 33] width 19 height 9
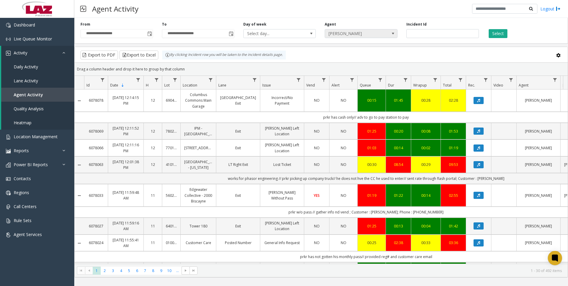
click at [358, 32] on span "[PERSON_NAME]" at bounding box center [354, 33] width 58 height 8
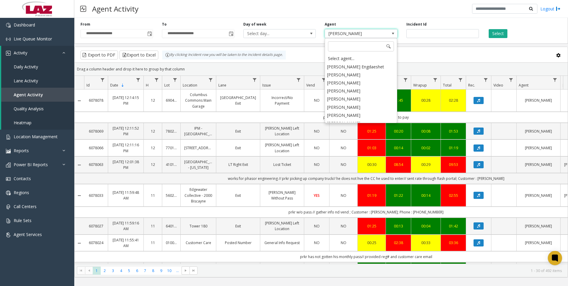
scroll to position [3287, 0]
click at [351, 57] on div "Select agent..." at bounding box center [361, 58] width 71 height 8
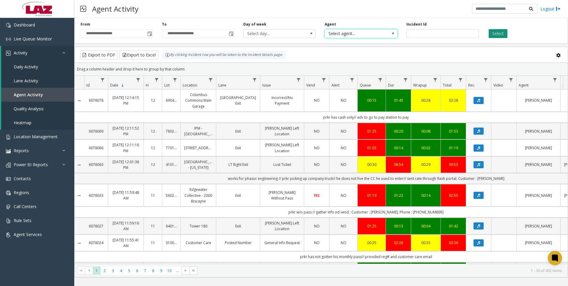
click at [501, 32] on button "Select" at bounding box center [498, 33] width 19 height 9
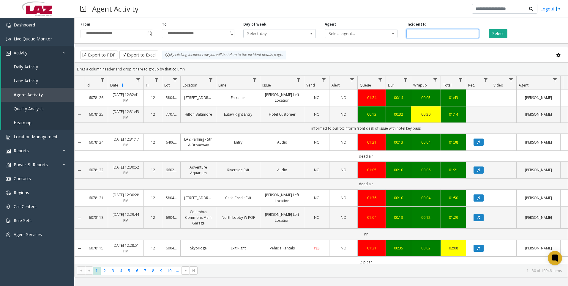
click at [451, 34] on input "number" at bounding box center [443, 33] width 73 height 9
paste input "*******"
click at [494, 33] on button "Select" at bounding box center [498, 33] width 19 height 9
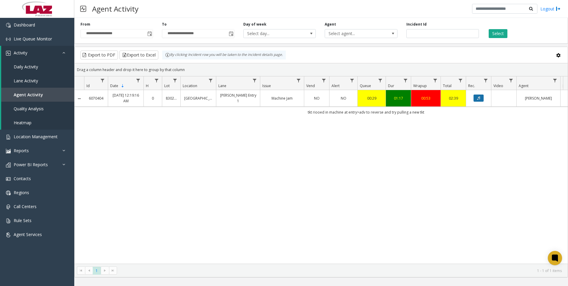
click at [478, 101] on button "Data table" at bounding box center [479, 98] width 10 height 7
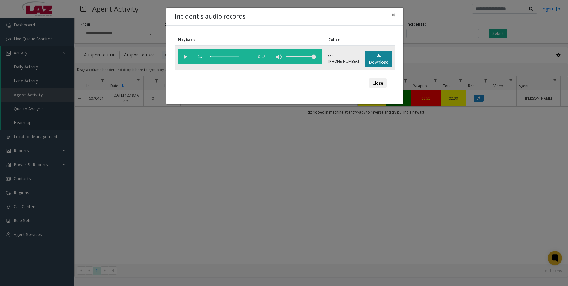
click at [377, 60] on link "Download" at bounding box center [378, 59] width 27 height 16
click at [164, 193] on div "Incident's audio records × Playback Caller 1x 01:21 tel:05656690039493930240 Do…" at bounding box center [284, 143] width 568 height 286
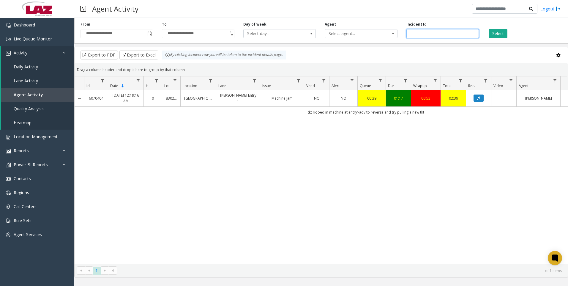
click at [434, 34] on input "*******" at bounding box center [443, 33] width 73 height 9
paste input "number"
click at [489, 31] on button "Select" at bounding box center [498, 33] width 19 height 9
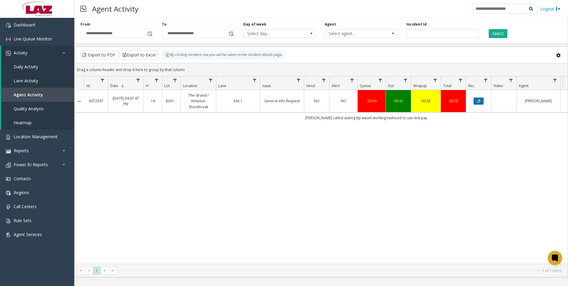
click at [481, 102] on button "Data table" at bounding box center [479, 100] width 10 height 7
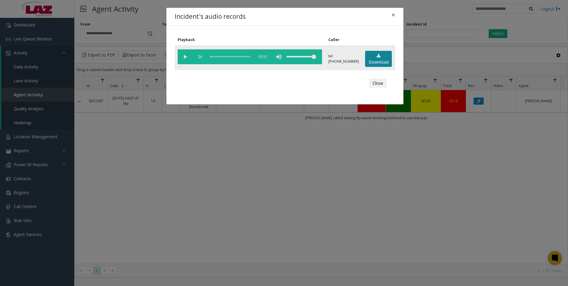
click at [384, 60] on link "Download" at bounding box center [378, 59] width 27 height 16
click at [156, 189] on div "Incident's audio records × Playback Caller 1x 00:52 tel:6405019003 Download Clo…" at bounding box center [284, 143] width 568 height 286
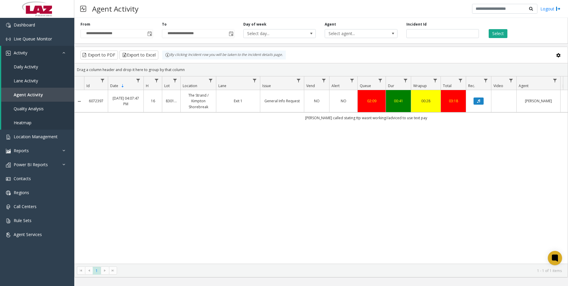
click at [137, 217] on div "6072397 Aug 23, 2025 04:07:47 PM 16 830197 The Strand / Kimpton Shorebreak Exit…" at bounding box center [321, 177] width 493 height 174
click at [185, 173] on div "6072397 Aug 23, 2025 04:07:47 PM 16 830197 The Strand / Kimpton Shorebreak Exit…" at bounding box center [321, 177] width 493 height 174
click at [434, 30] on input "*******" at bounding box center [443, 33] width 73 height 9
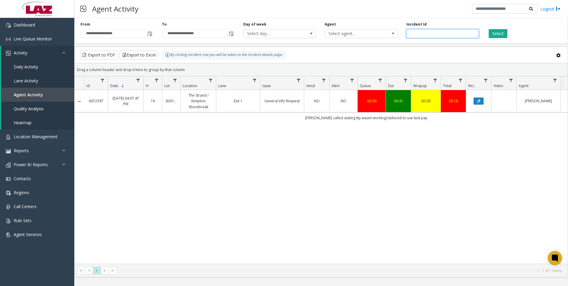
paste input "number"
click at [502, 35] on button "Select" at bounding box center [498, 33] width 19 height 9
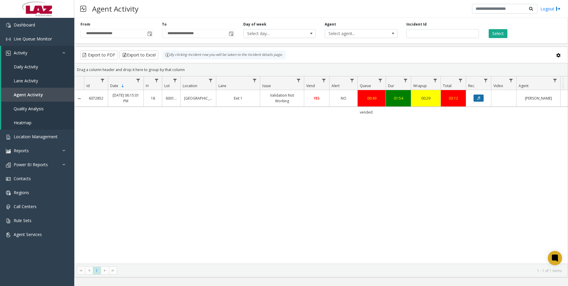
click at [480, 99] on icon "Data table" at bounding box center [478, 98] width 3 height 4
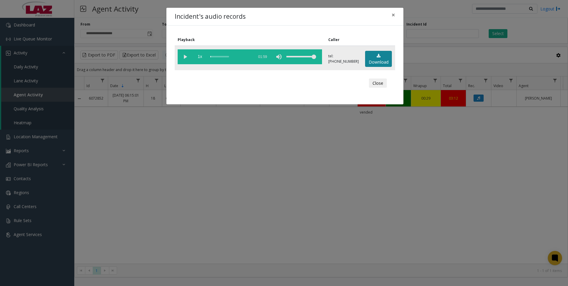
click at [385, 59] on link "Download" at bounding box center [378, 59] width 27 height 16
click at [144, 191] on div "Incident's audio records × Playback Caller 1x 01:59 tel:0636419003 Download Clo…" at bounding box center [284, 143] width 568 height 286
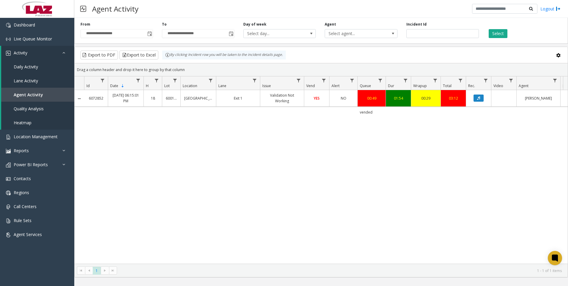
click at [432, 38] on div "**********" at bounding box center [321, 29] width 494 height 28
click at [432, 37] on div "**********" at bounding box center [321, 29] width 494 height 28
click at [433, 34] on input "*******" at bounding box center [443, 33] width 73 height 9
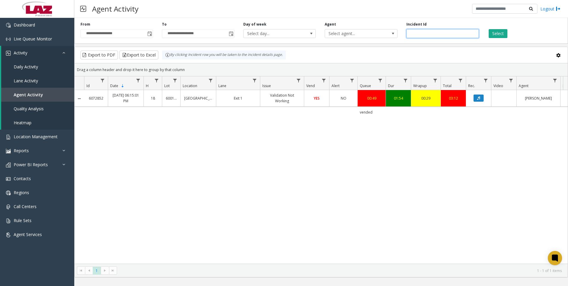
paste input "number"
click at [495, 30] on button "Select" at bounding box center [498, 33] width 19 height 9
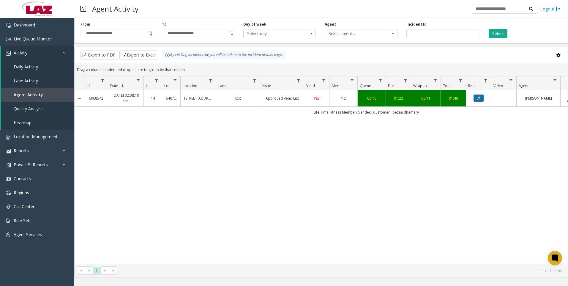
click at [481, 98] on button "Data table" at bounding box center [479, 98] width 10 height 7
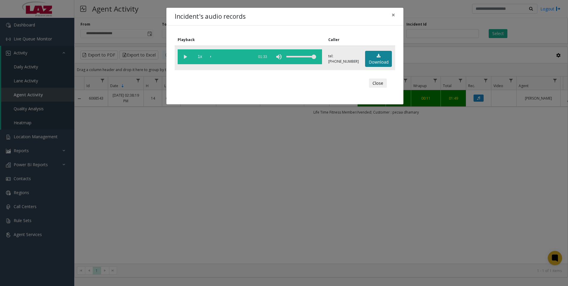
click at [377, 57] on icon at bounding box center [379, 56] width 4 height 4
click at [132, 215] on div "Incident's audio records × Playback Caller 1x 01:33 tel:1405919002 Download Clo…" at bounding box center [284, 143] width 568 height 286
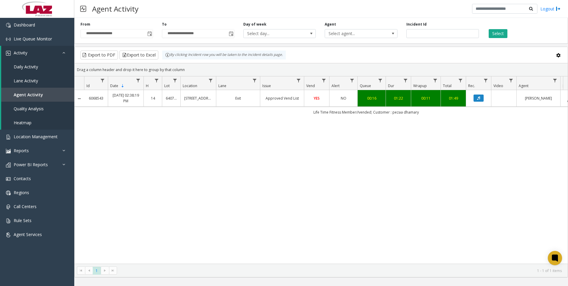
click at [152, 220] on div "6068543 Aug 22, 2025 02:38:19 PM 14 640738 1055 Wall St. Exit Approved Vend Lis…" at bounding box center [321, 177] width 493 height 174
click at [438, 29] on input "*******" at bounding box center [443, 33] width 73 height 9
paste input "number"
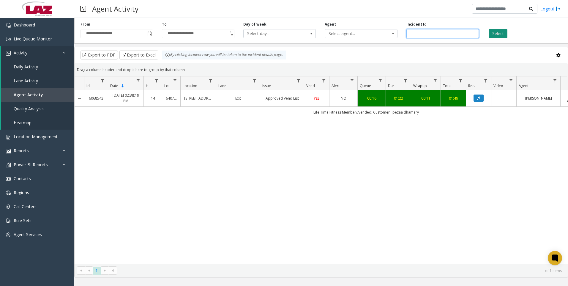
type input "*******"
click at [496, 31] on button "Select" at bounding box center [498, 33] width 19 height 9
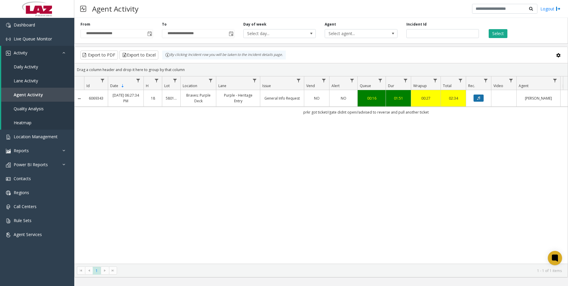
click at [481, 98] on button "Data table" at bounding box center [479, 98] width 10 height 7
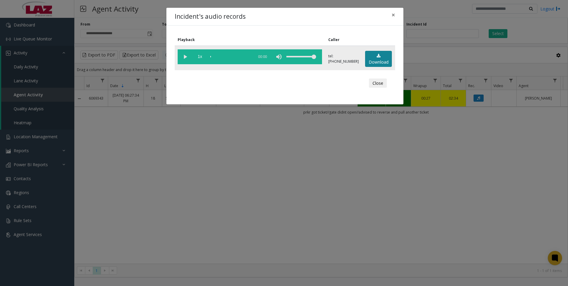
click at [378, 57] on icon at bounding box center [379, 56] width 4 height 4
click at [155, 185] on div "Incident's audio records × Playback Caller 1x 01:59 tel:5801209008 Download Clo…" at bounding box center [284, 143] width 568 height 286
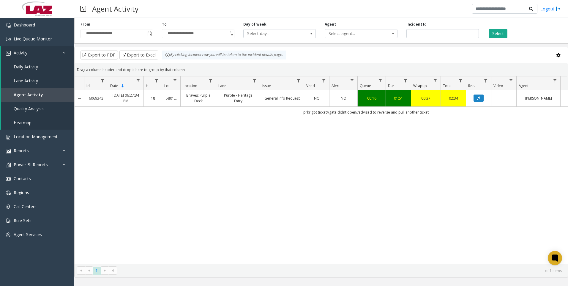
click at [217, 183] on div "6069343 Aug 22, 2025 06:27:34 PM 18 580120 Braves: Purple Deck Purple - Heritag…" at bounding box center [321, 177] width 493 height 174
click at [172, 224] on div "6069343 Aug 22, 2025 06:27:34 PM 18 580120 Braves: Purple Deck Purple - Heritag…" at bounding box center [321, 177] width 493 height 174
